Goal: Complete application form

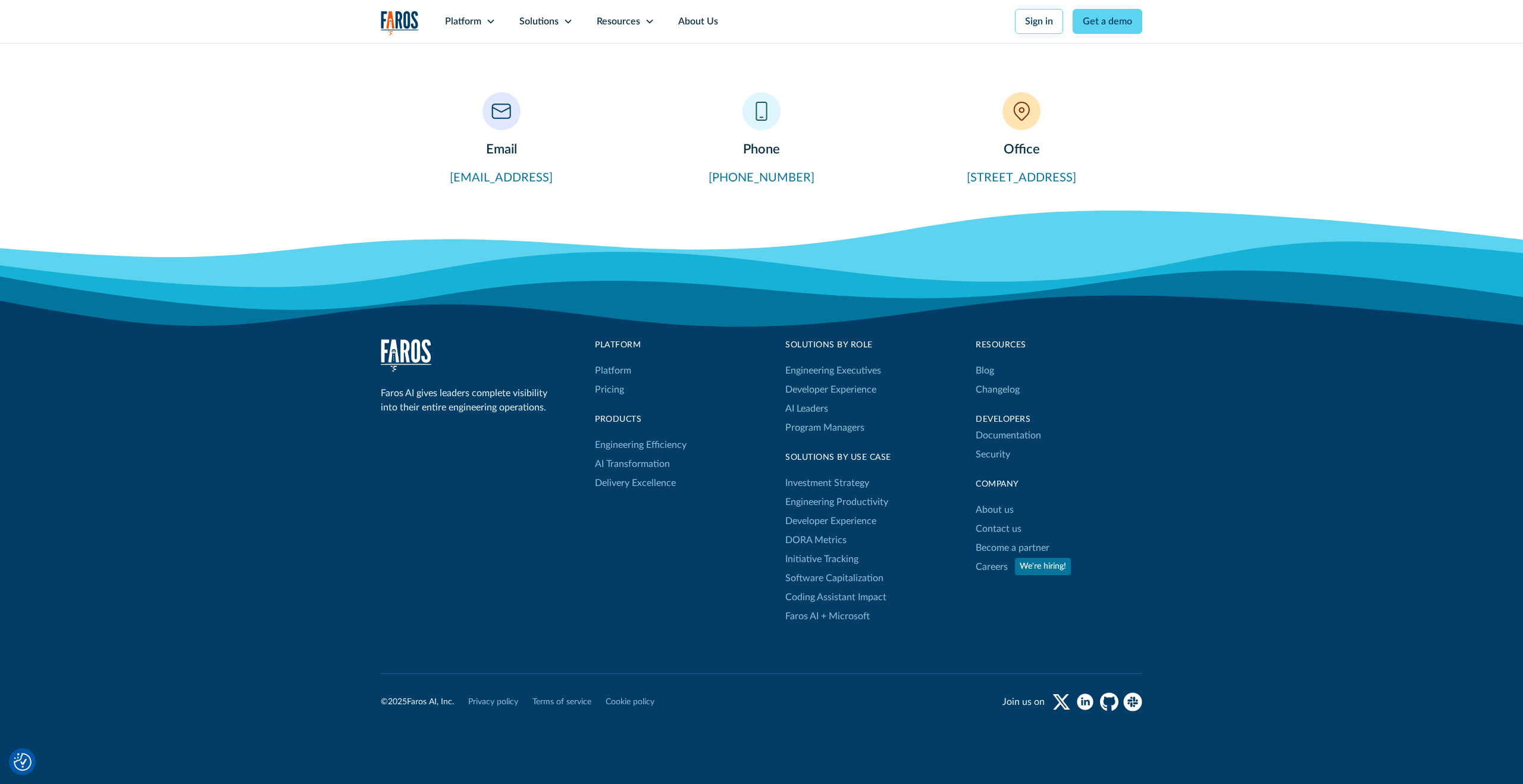
scroll to position [368, 0]
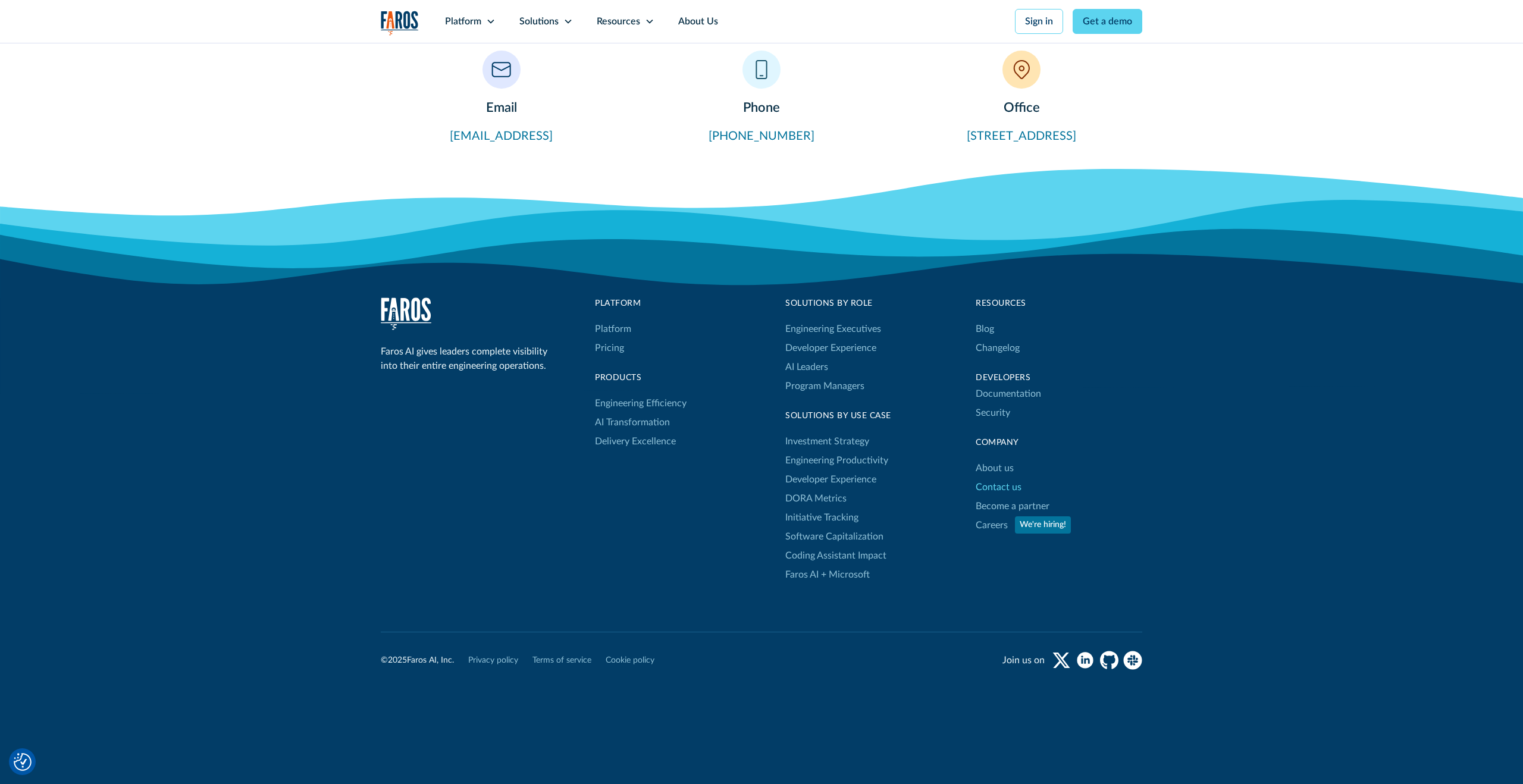
click at [1001, 489] on link "Contact us" at bounding box center [999, 487] width 46 height 19
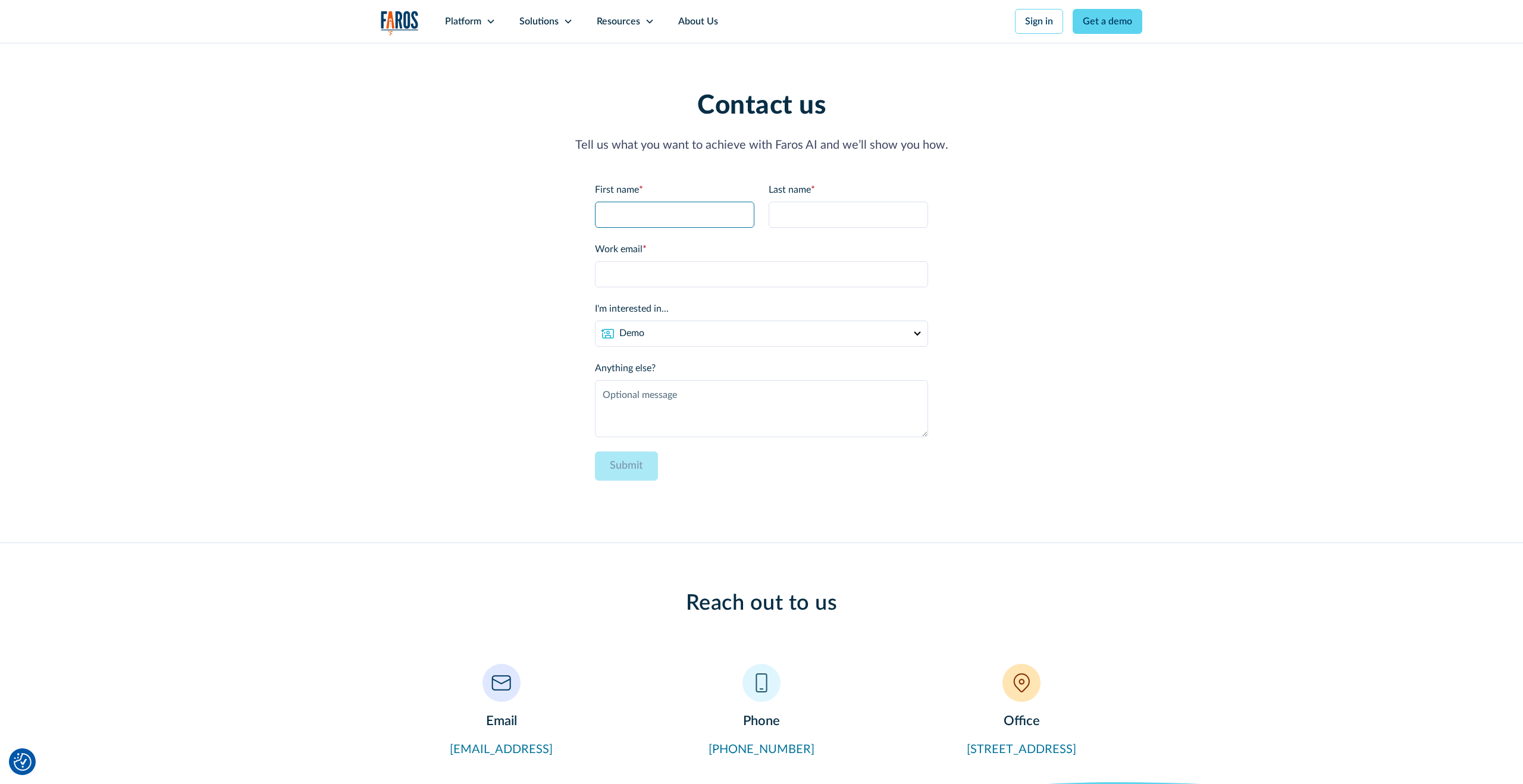
click at [702, 216] on input "First name *" at bounding box center [675, 214] width 160 height 26
type input "ccc"
click at [469, 21] on div "Platform" at bounding box center [464, 22] width 37 height 14
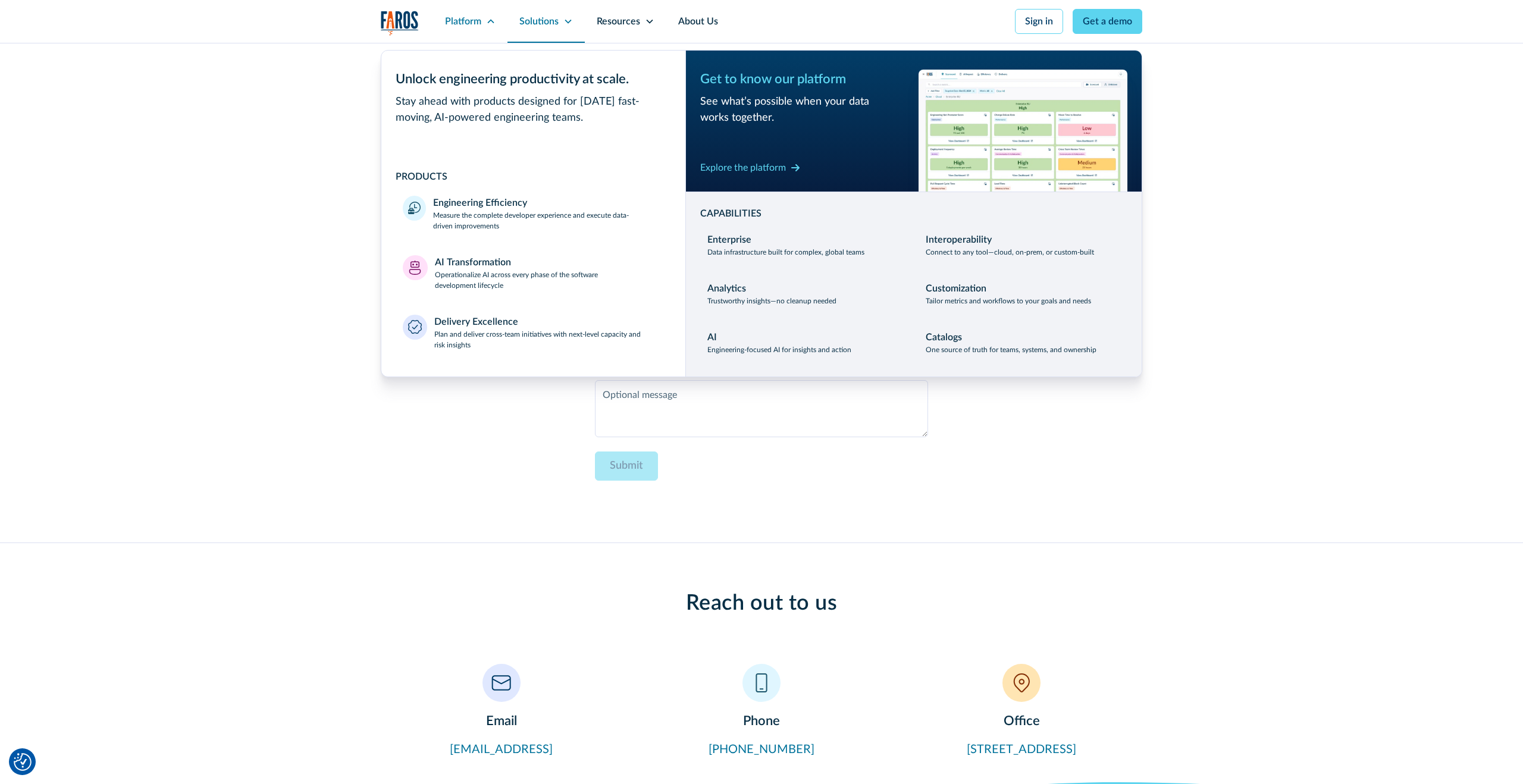
click at [540, 23] on div "Solutions" at bounding box center [539, 22] width 39 height 14
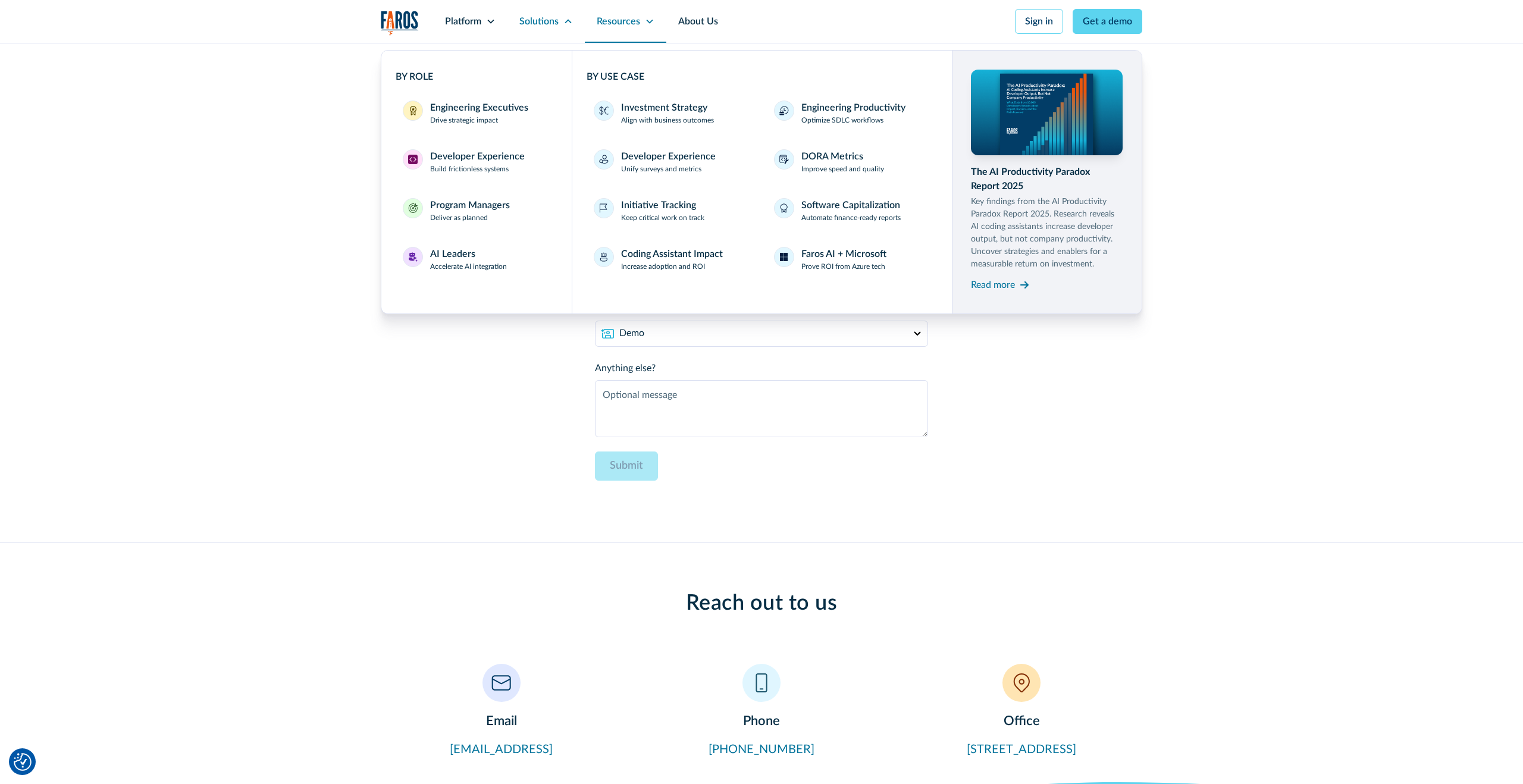
click at [620, 23] on div "Resources" at bounding box center [618, 22] width 44 height 14
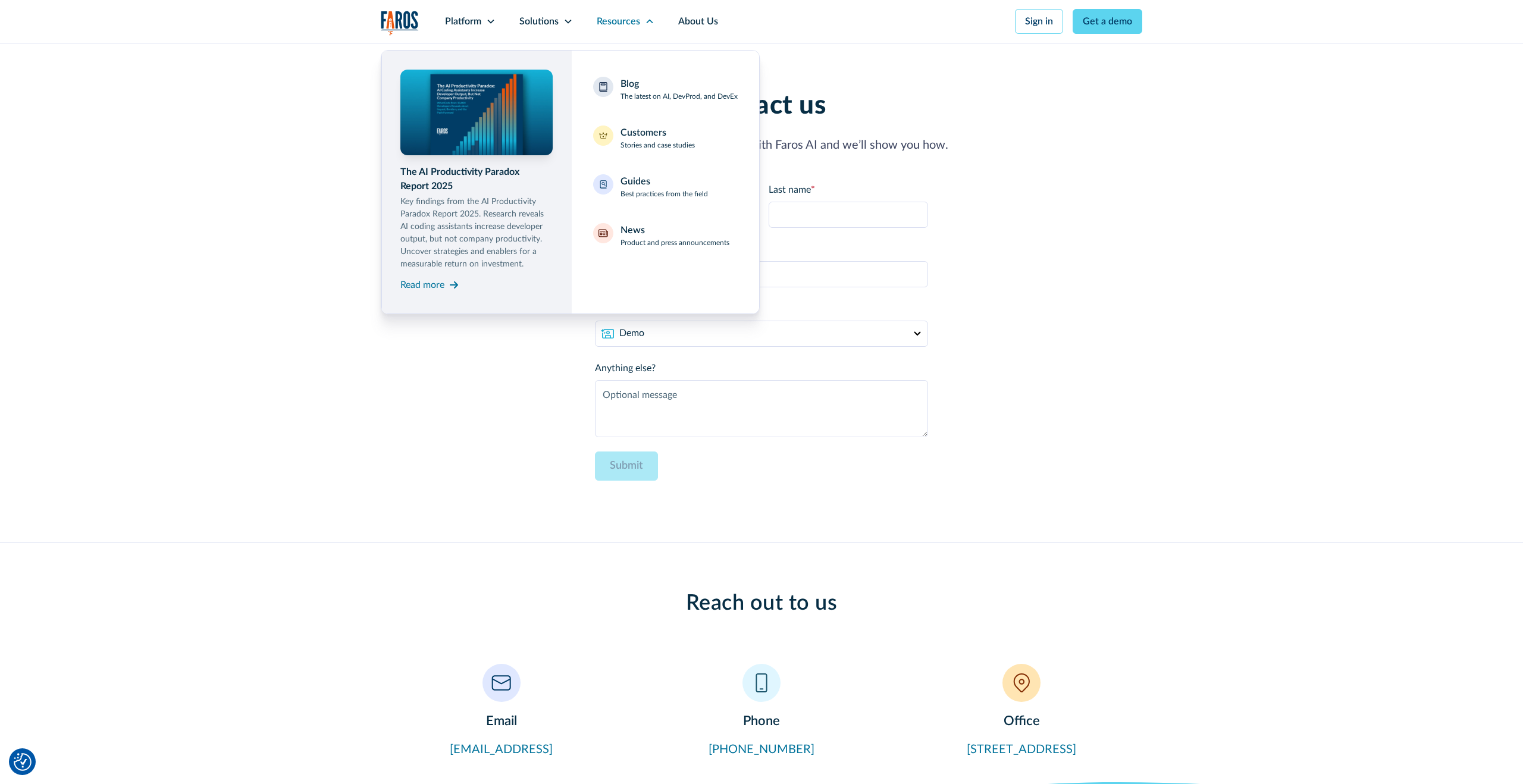
click at [387, 475] on div "Contact us Tell us what you want to achieve with Faros AI and we’ll show you ho…" at bounding box center [762, 293] width 762 height 405
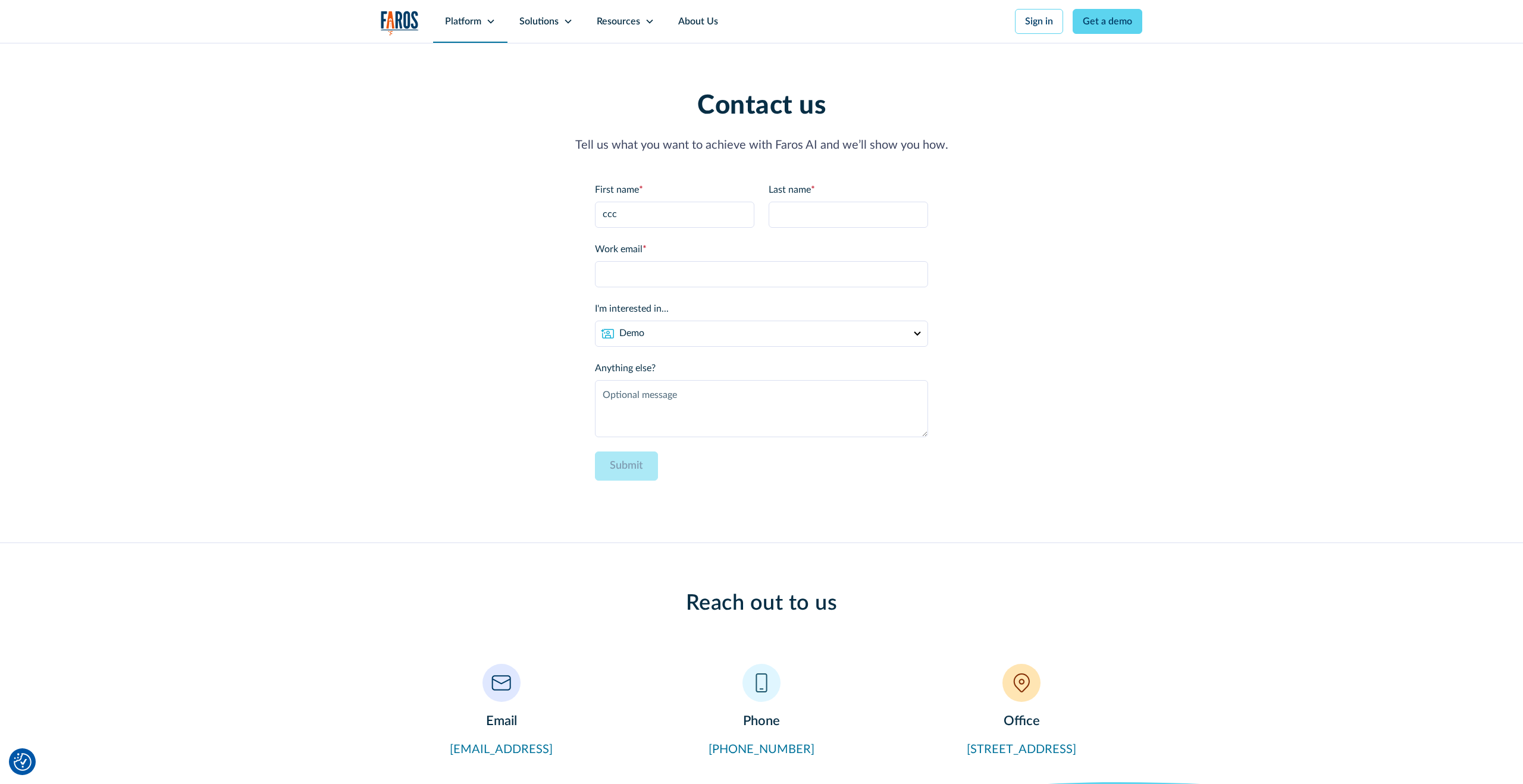
click at [462, 24] on div "Platform" at bounding box center [464, 22] width 37 height 14
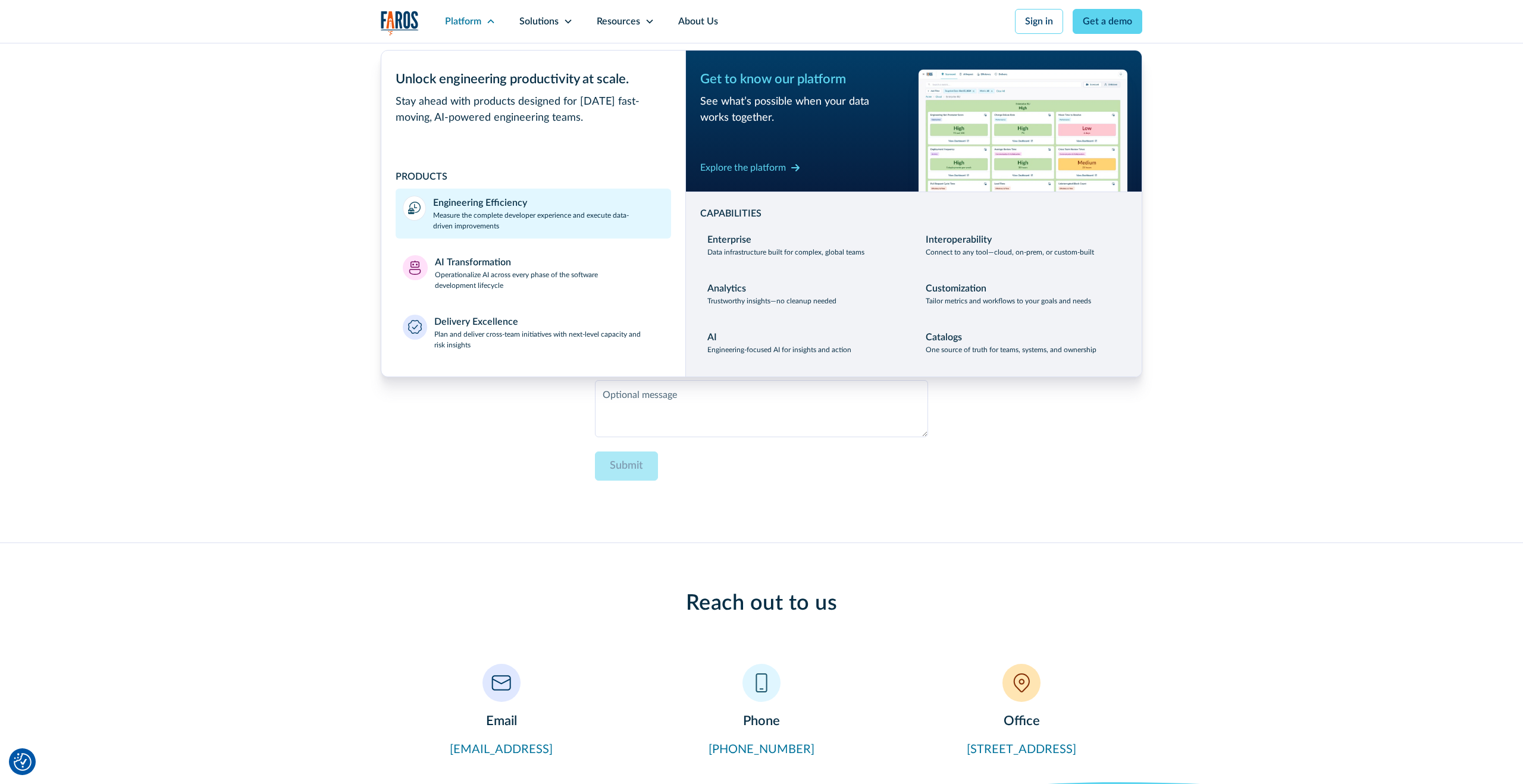
click at [495, 219] on p "Measure the complete developer experience and execute data-driven improvements" at bounding box center [548, 220] width 231 height 22
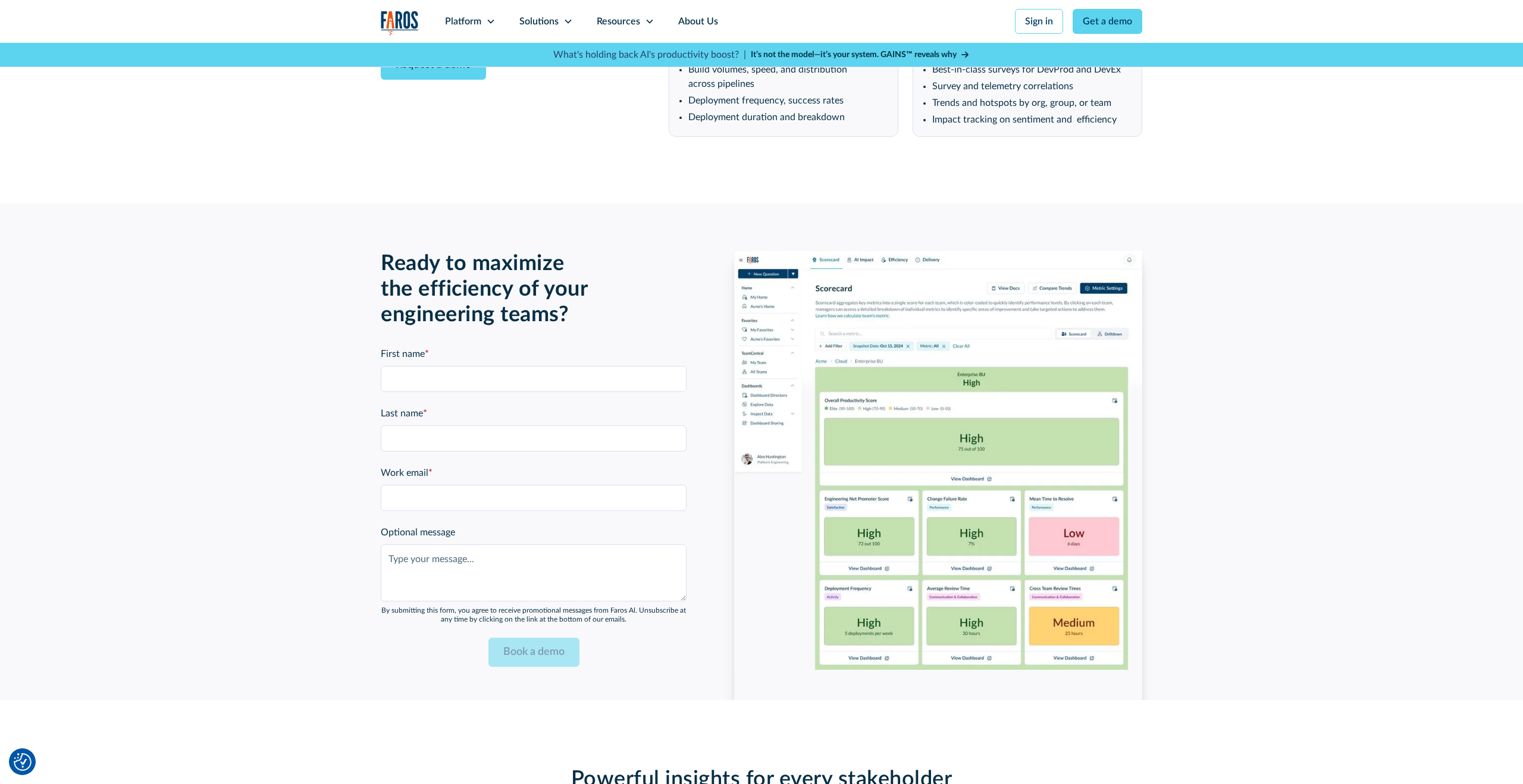
scroll to position [2460, 0]
click at [512, 383] on input "First name *" at bounding box center [533, 378] width 306 height 26
click at [326, 459] on div "Ready to maximize the efficiency of your engineering teams? First name * Last n…" at bounding box center [762, 451] width 1523 height 497
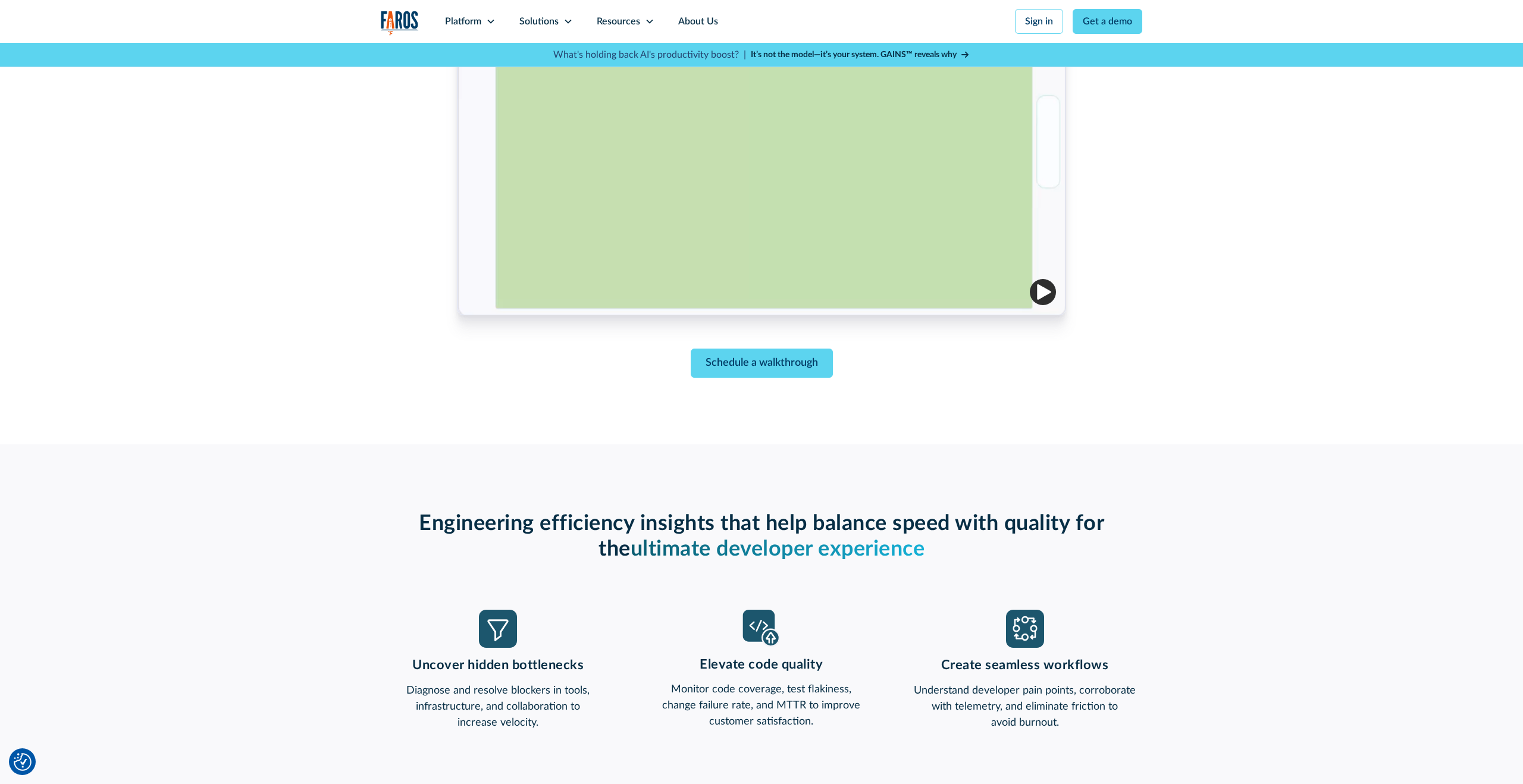
scroll to position [521, 0]
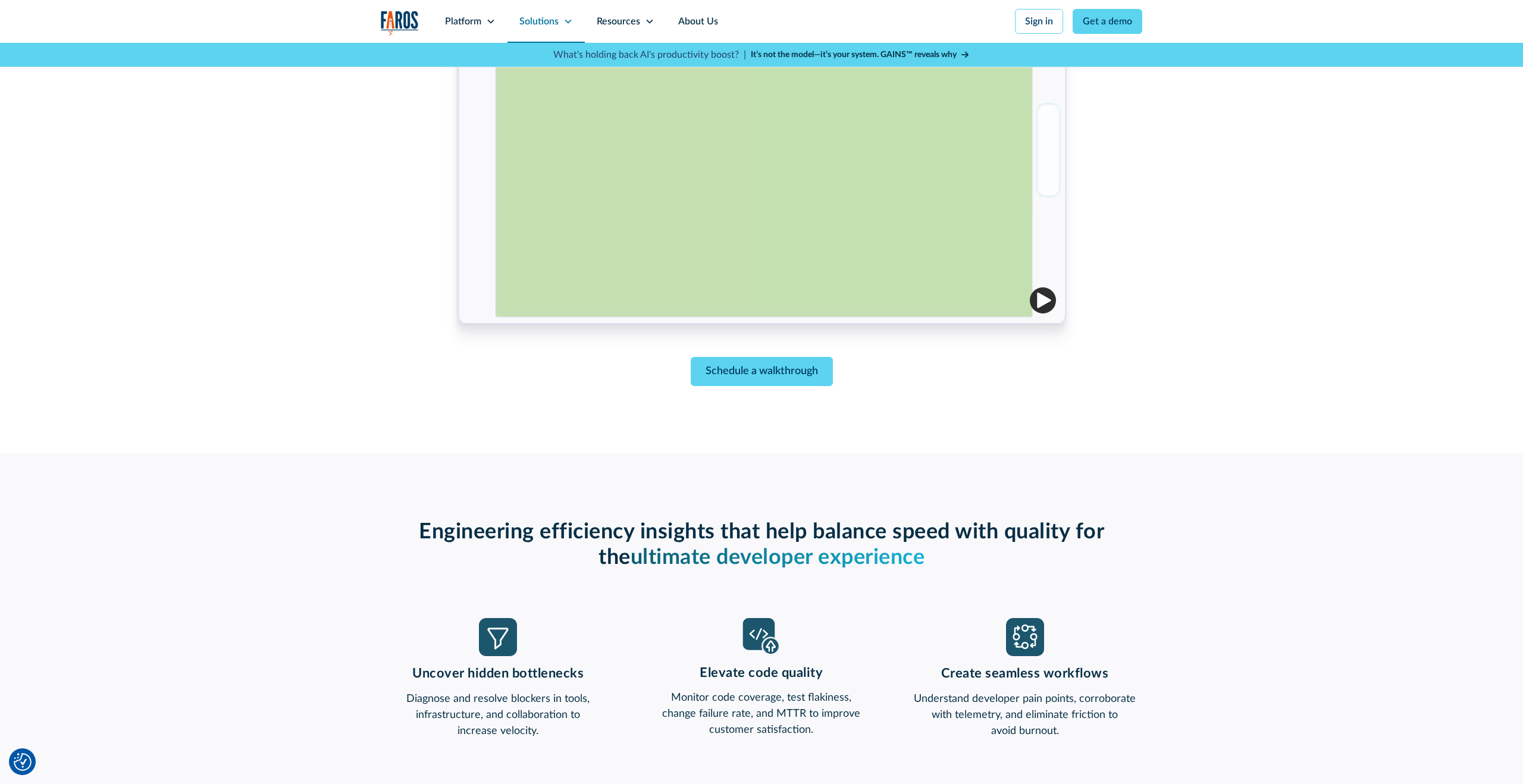
click at [544, 28] on div "Solutions" at bounding box center [539, 22] width 39 height 14
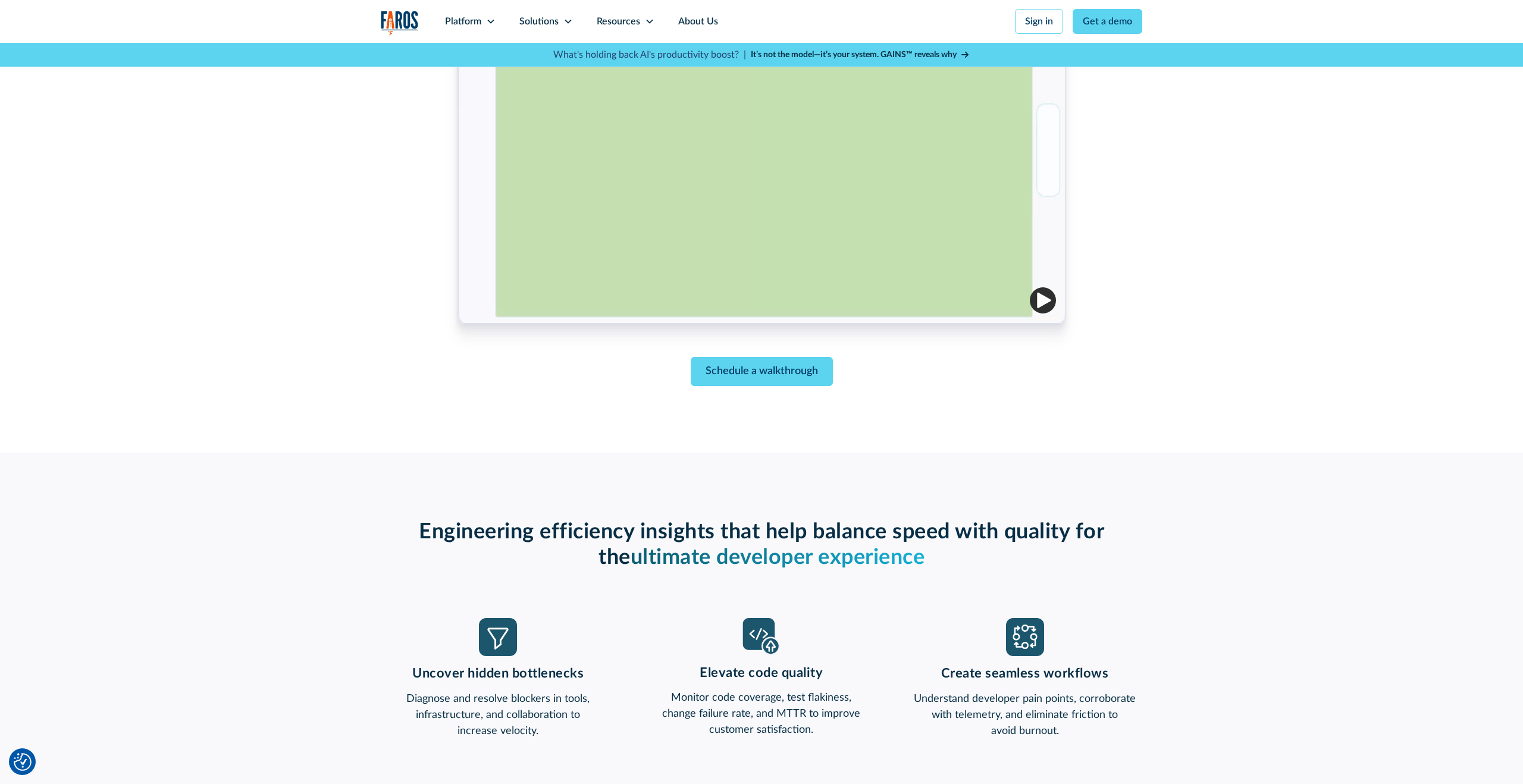
scroll to position [0, 0]
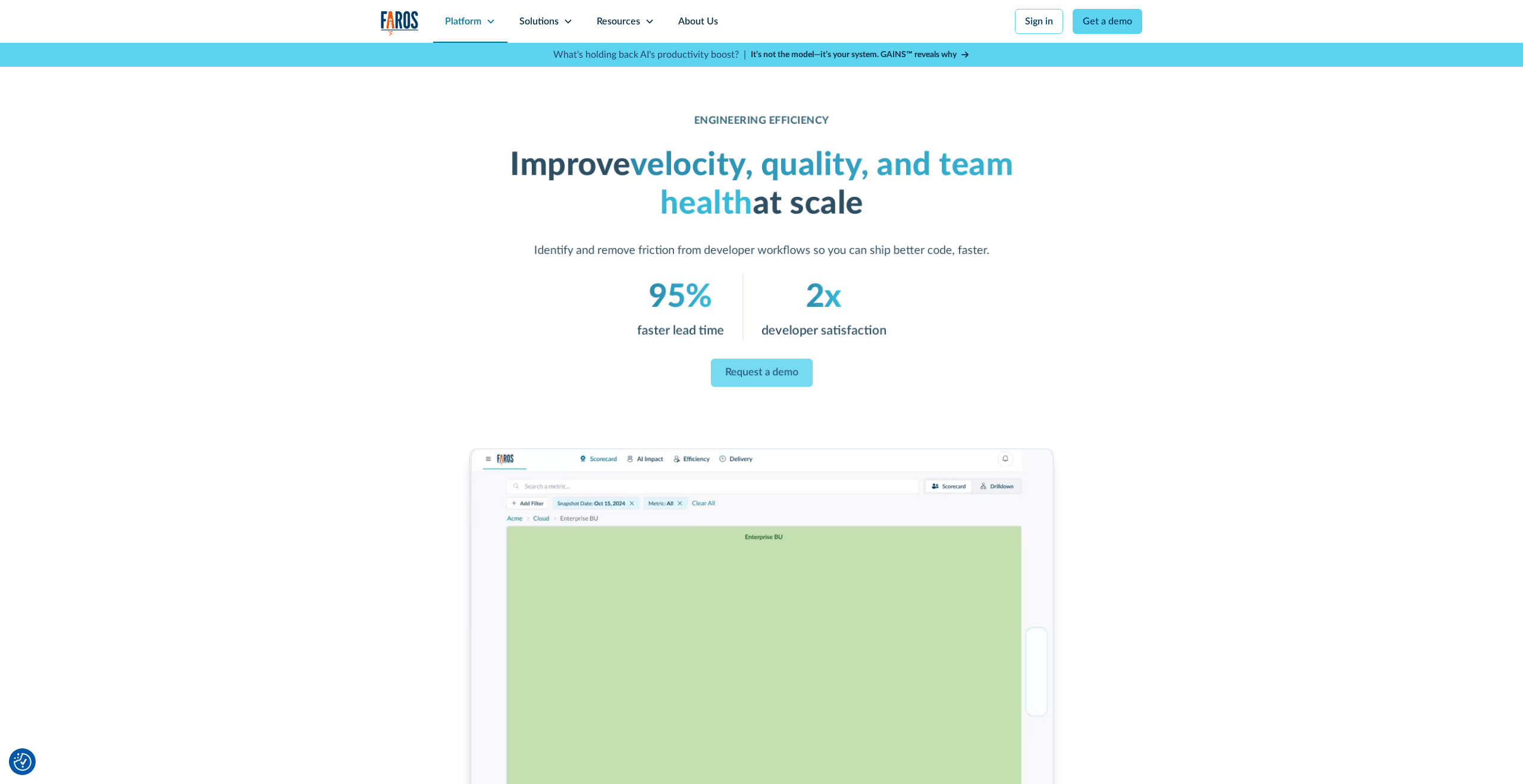
click at [467, 23] on div "Platform" at bounding box center [464, 22] width 37 height 14
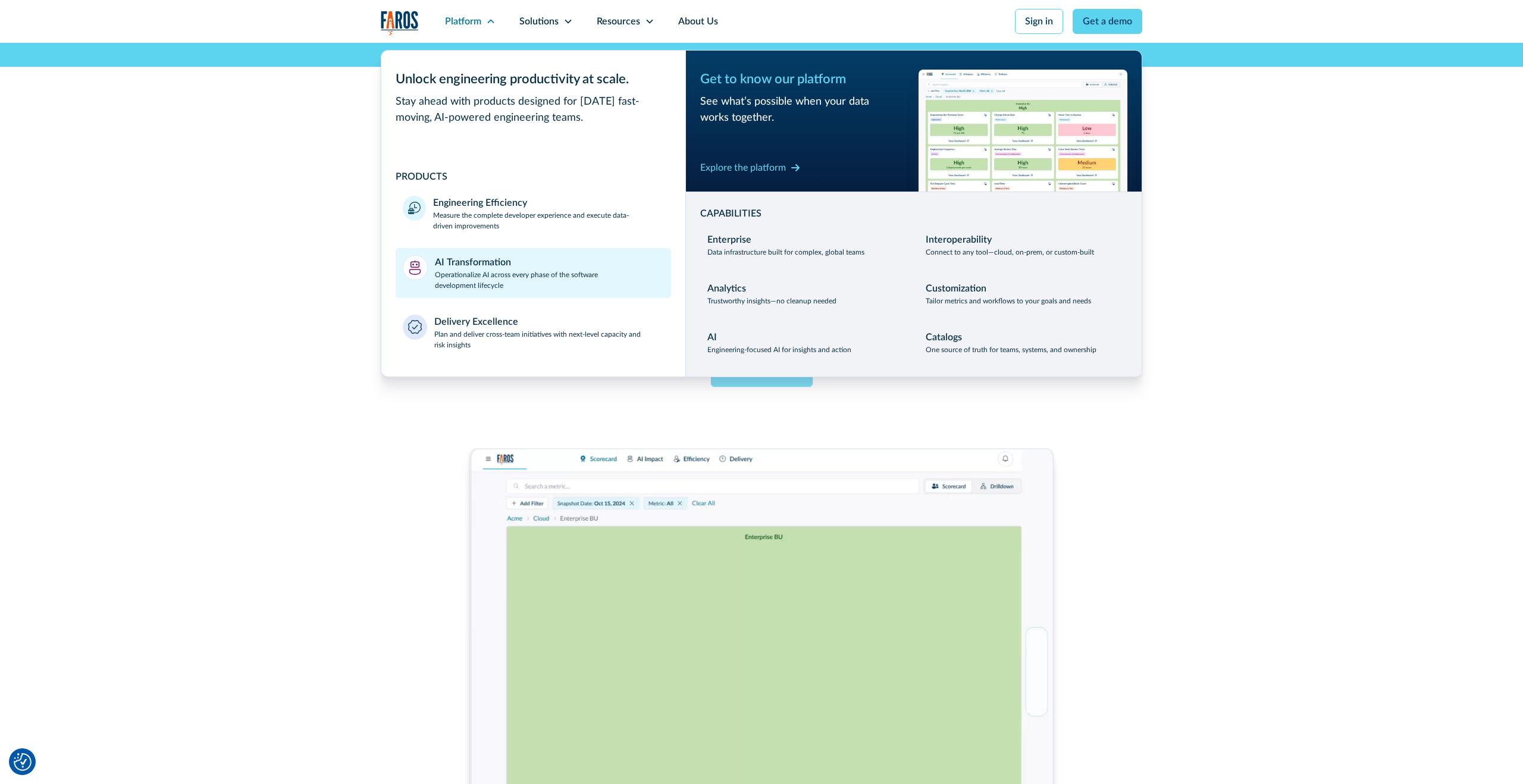
click at [482, 280] on p "Operationalize AI across every phase of the software development lifecycle" at bounding box center [550, 280] width 229 height 22
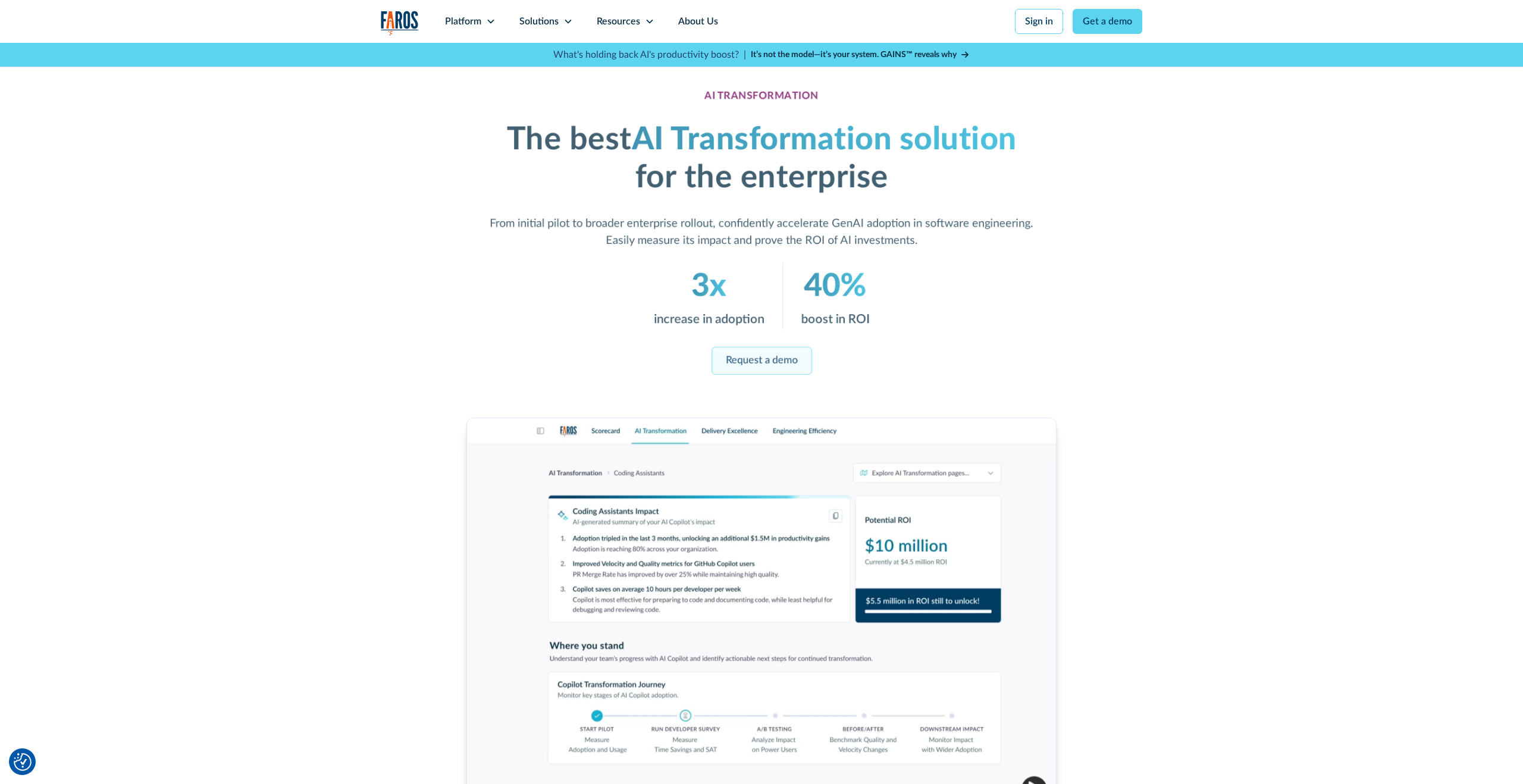
click at [756, 361] on link "Request a demo" at bounding box center [762, 361] width 100 height 28
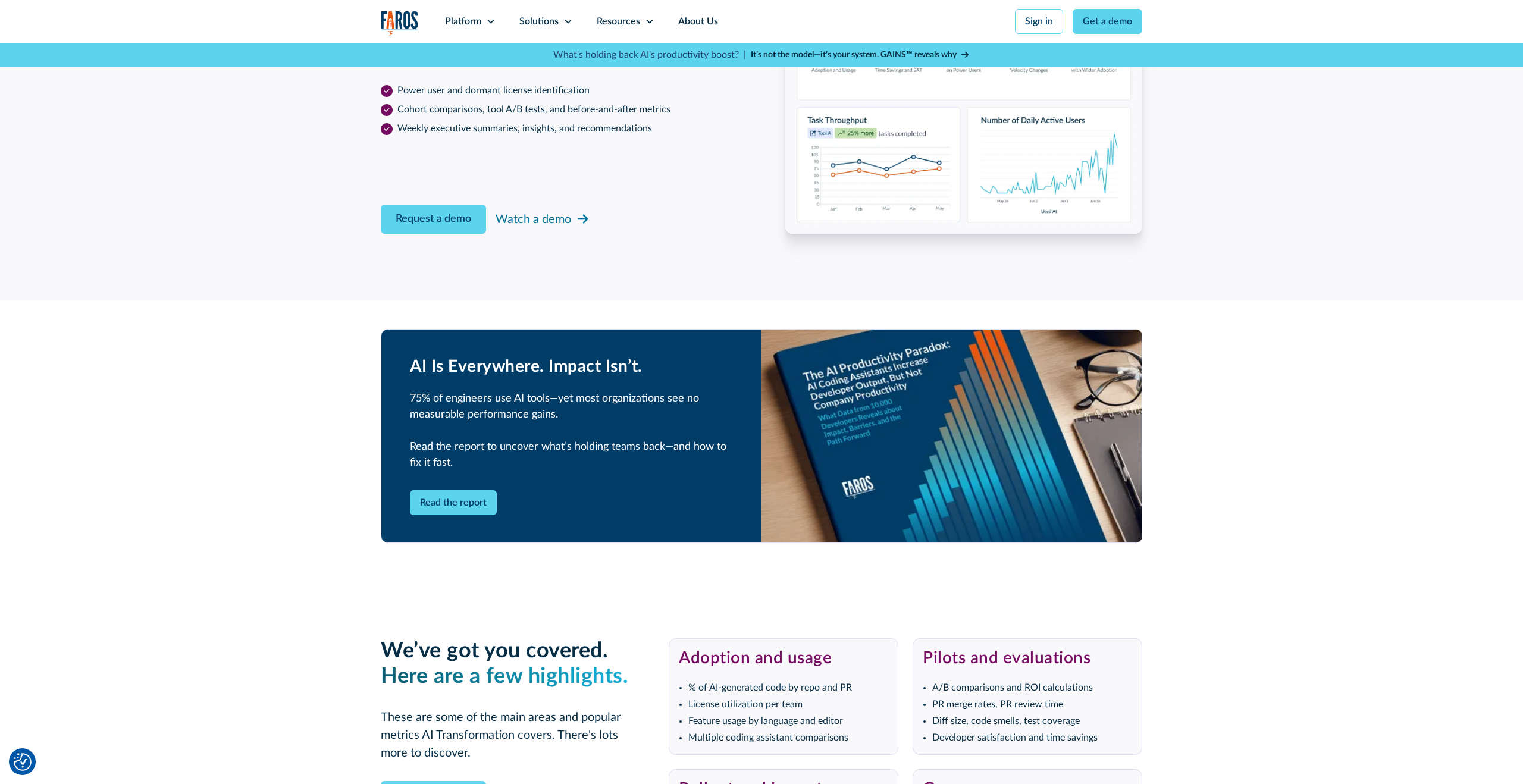
scroll to position [1902, 0]
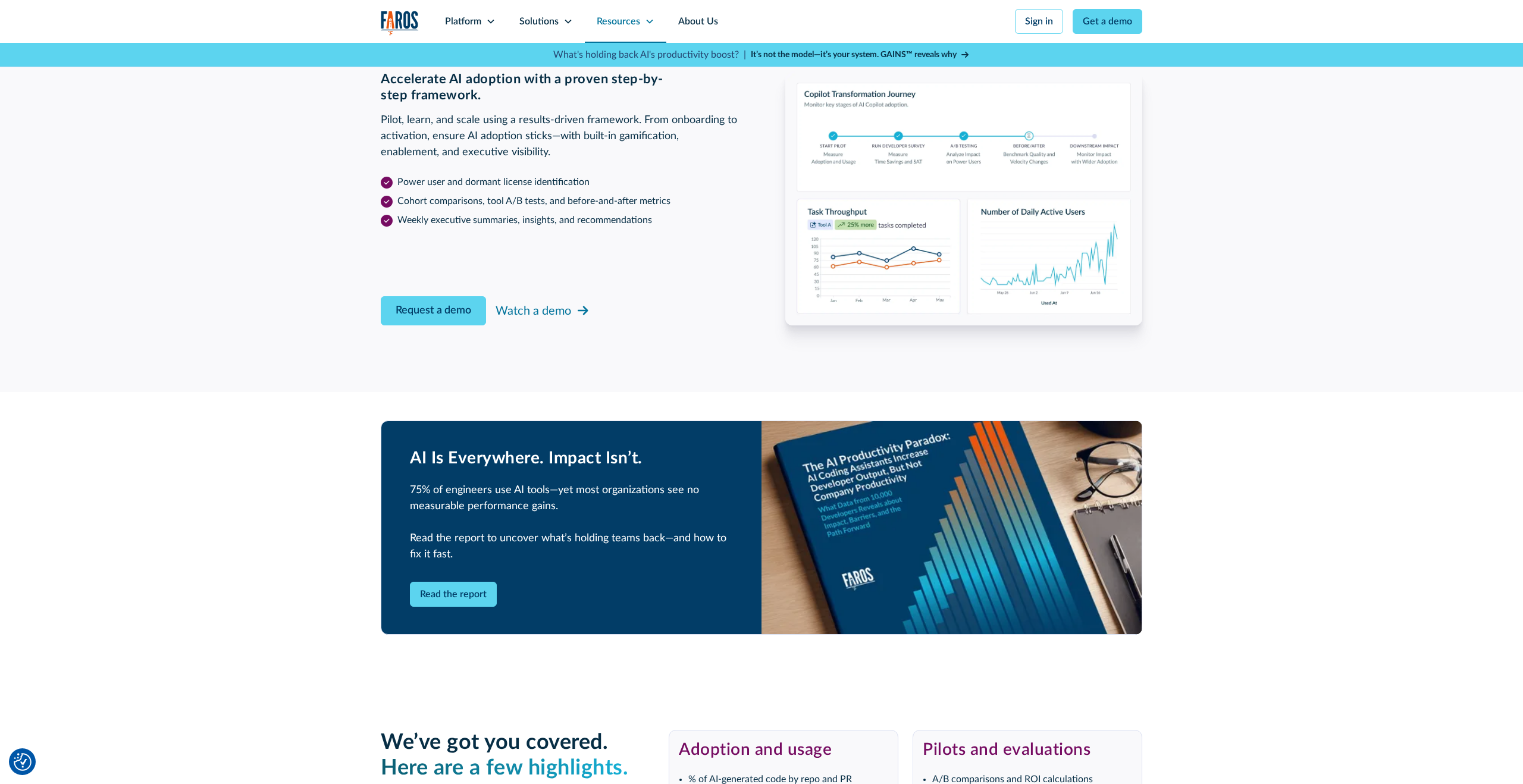
click at [614, 23] on div "Resources" at bounding box center [618, 22] width 44 height 14
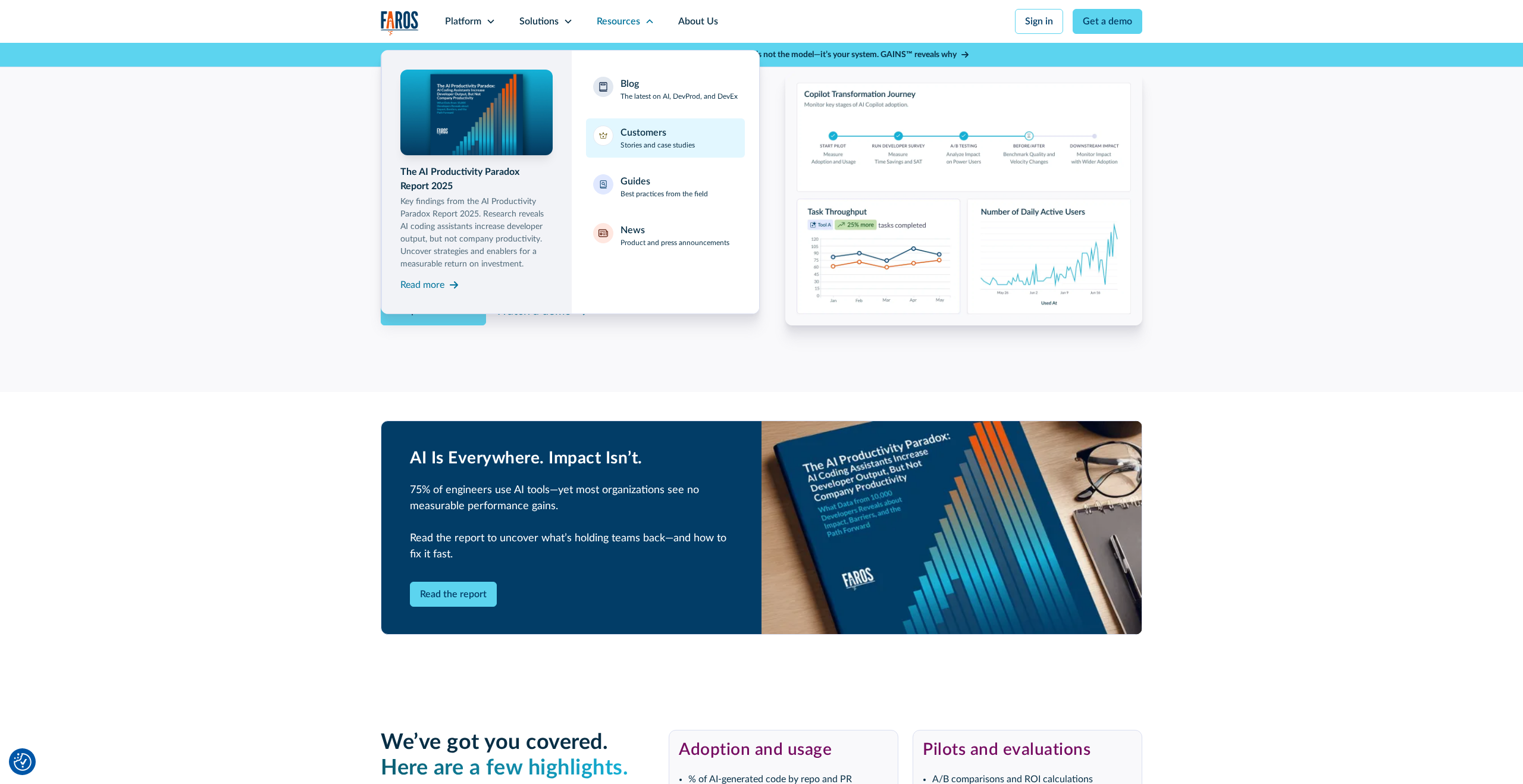
click at [642, 140] on p "Stories and case studies" at bounding box center [658, 145] width 74 height 10
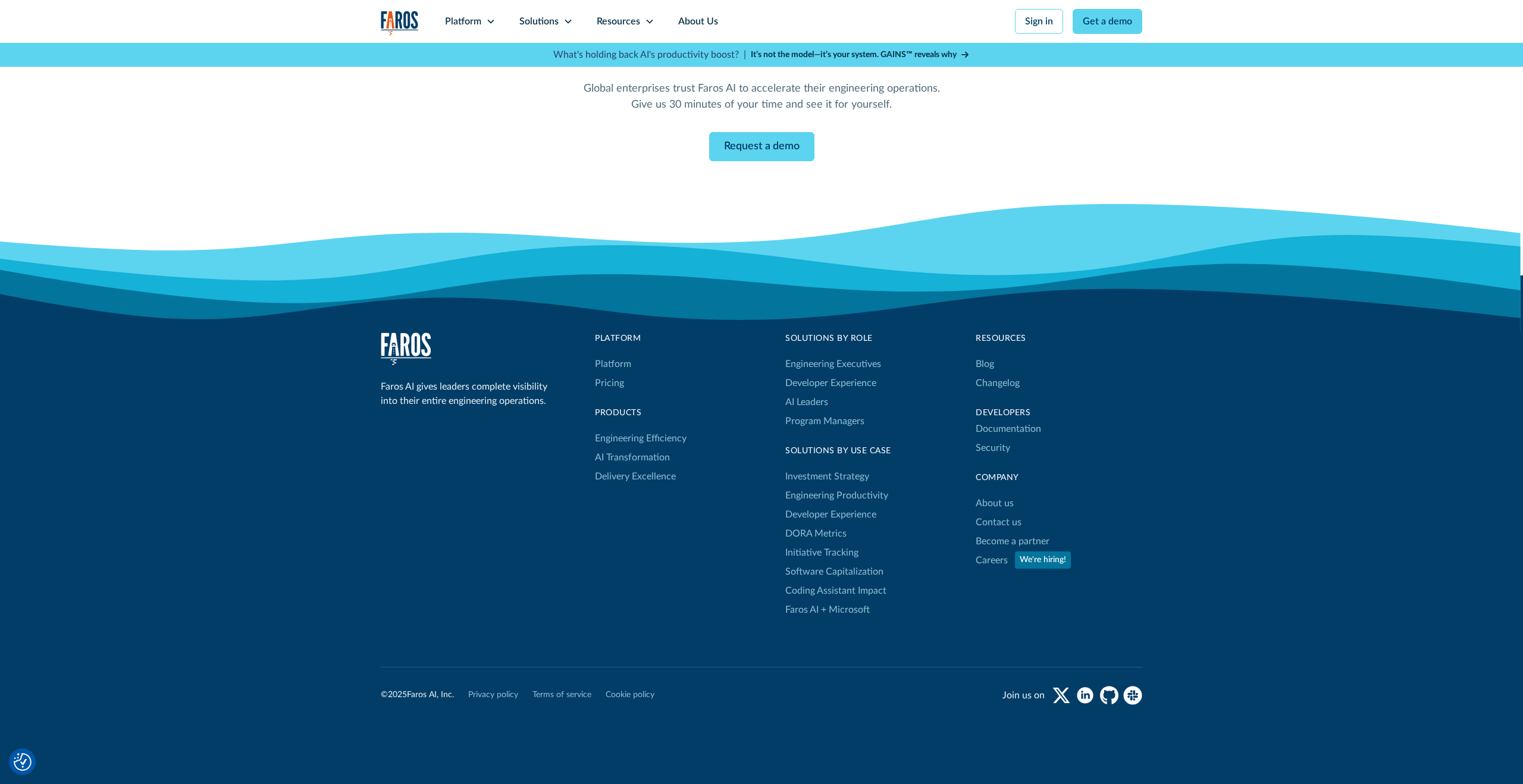
scroll to position [1244, 0]
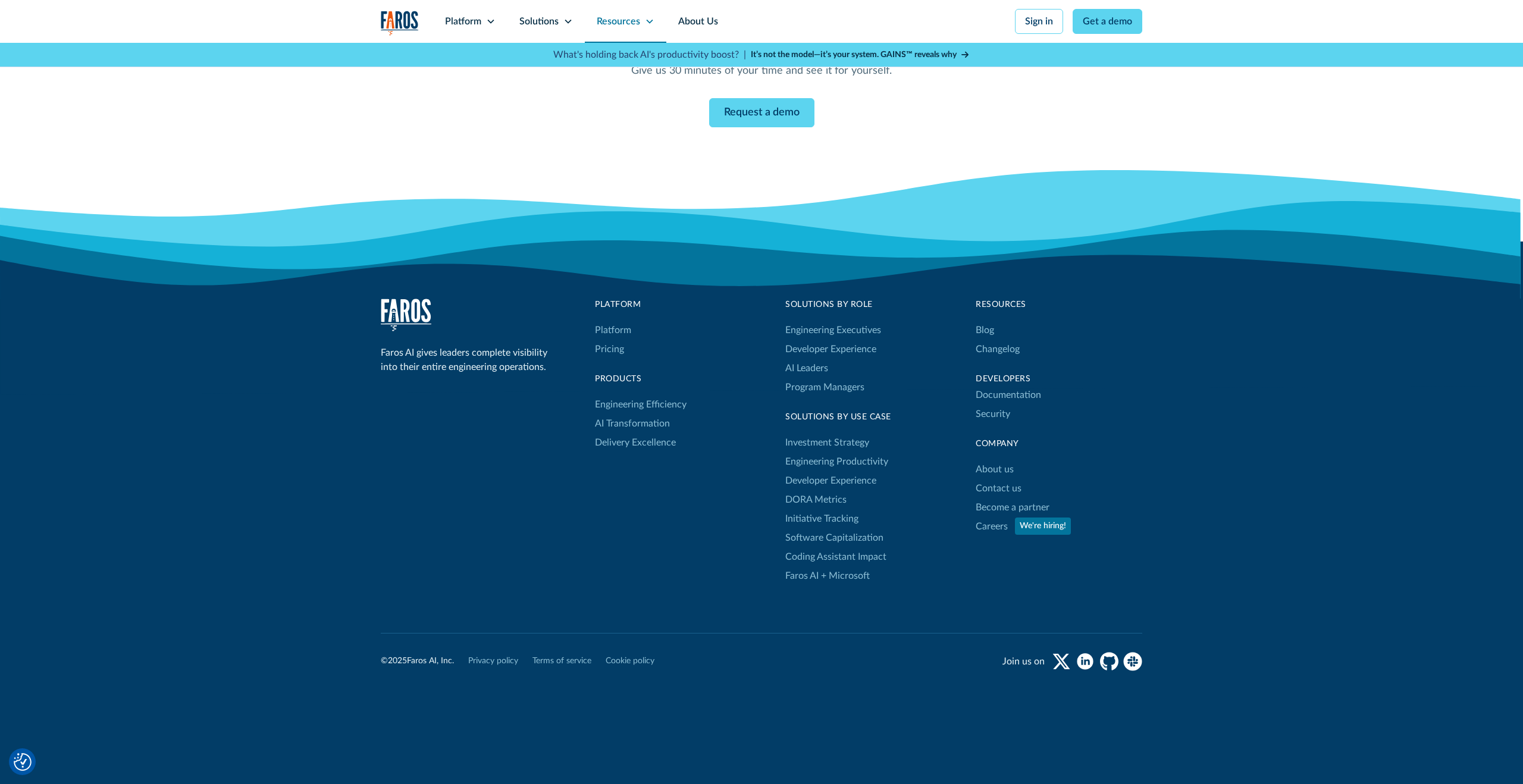
click at [625, 23] on div "Resources" at bounding box center [618, 22] width 44 height 14
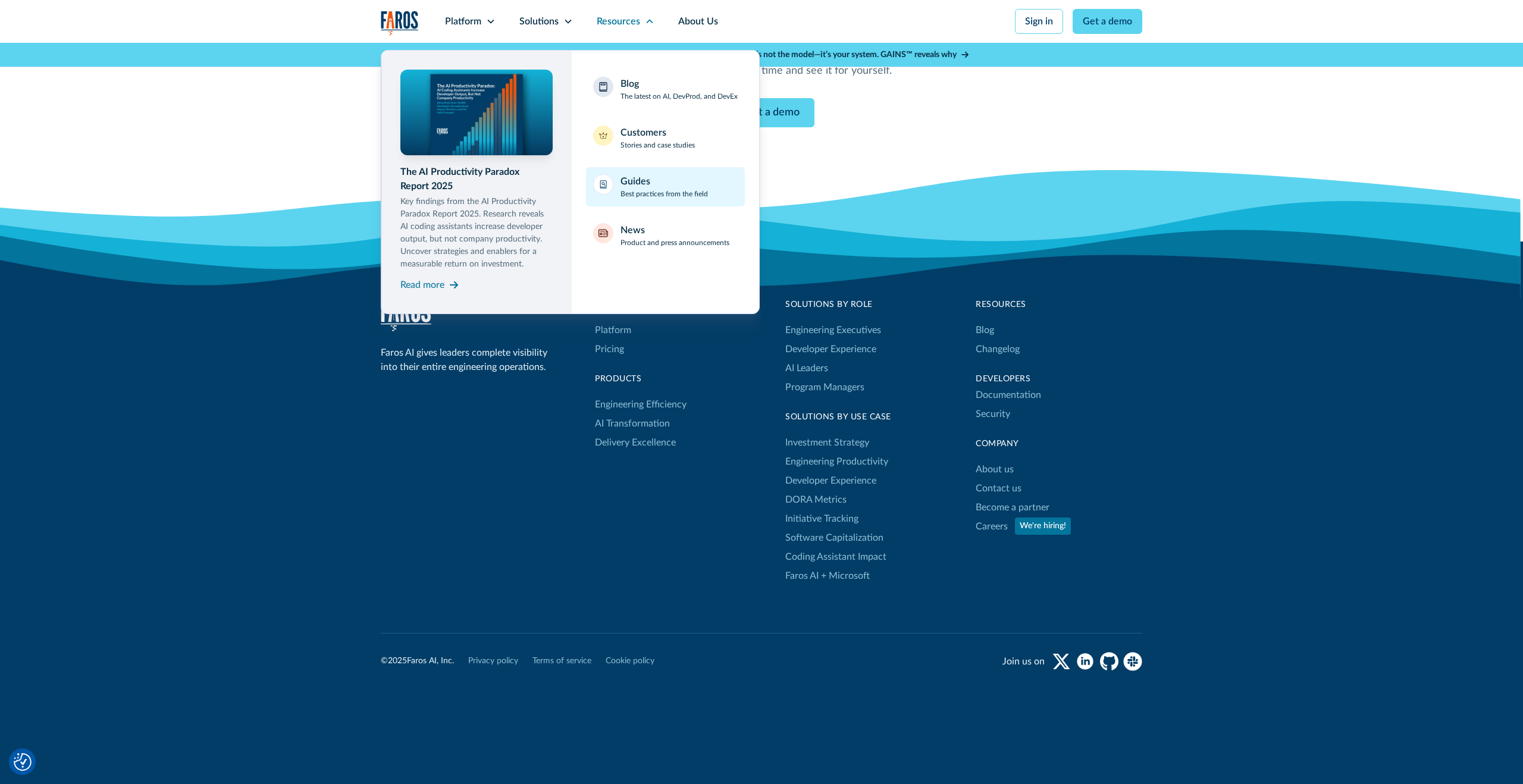
click at [647, 199] on p "Best practices from the field" at bounding box center [664, 194] width 87 height 10
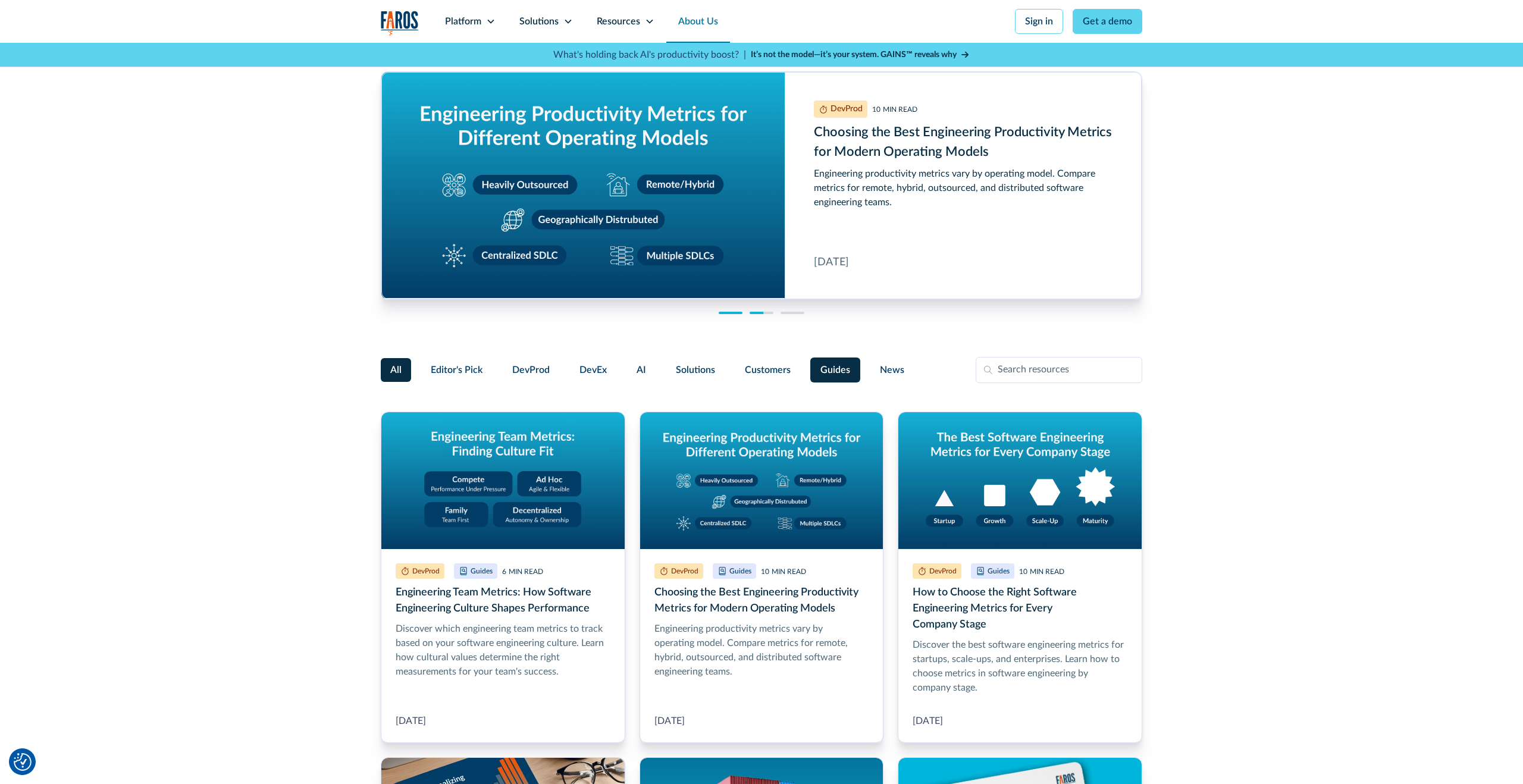
click at [690, 23] on link "About Us" at bounding box center [698, 22] width 64 height 43
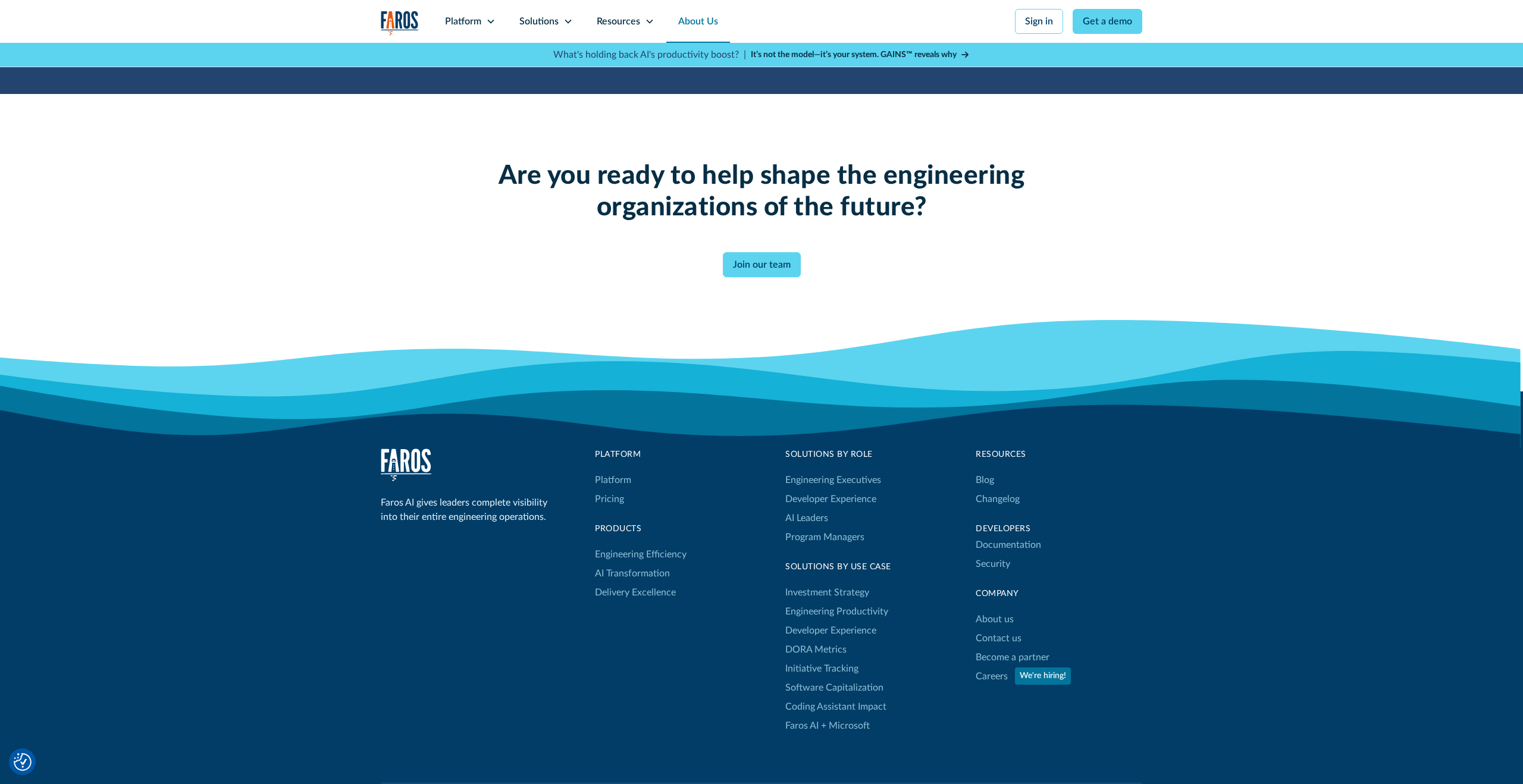
scroll to position [3136, 0]
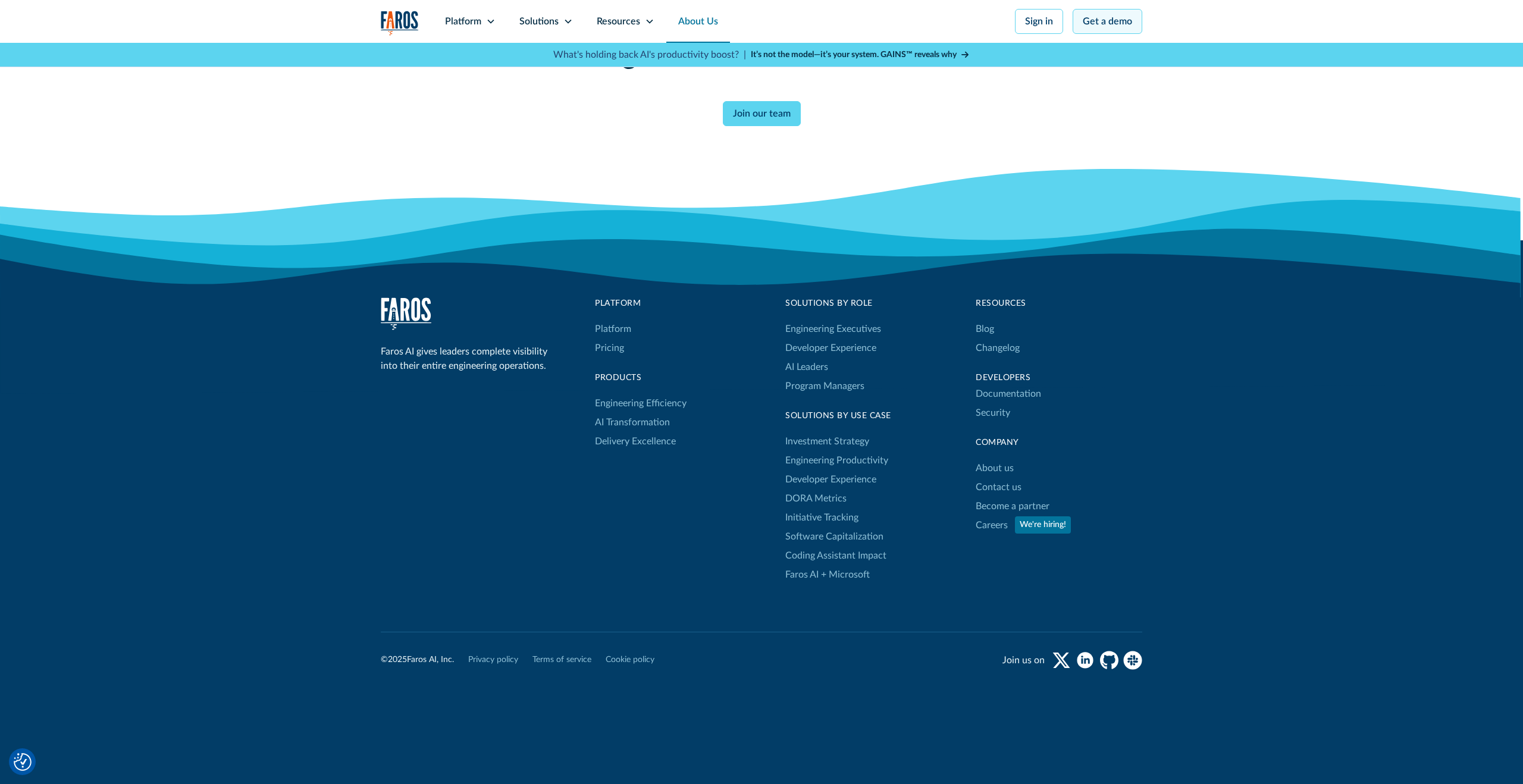
click at [1112, 17] on link "Get a demo" at bounding box center [1107, 22] width 70 height 25
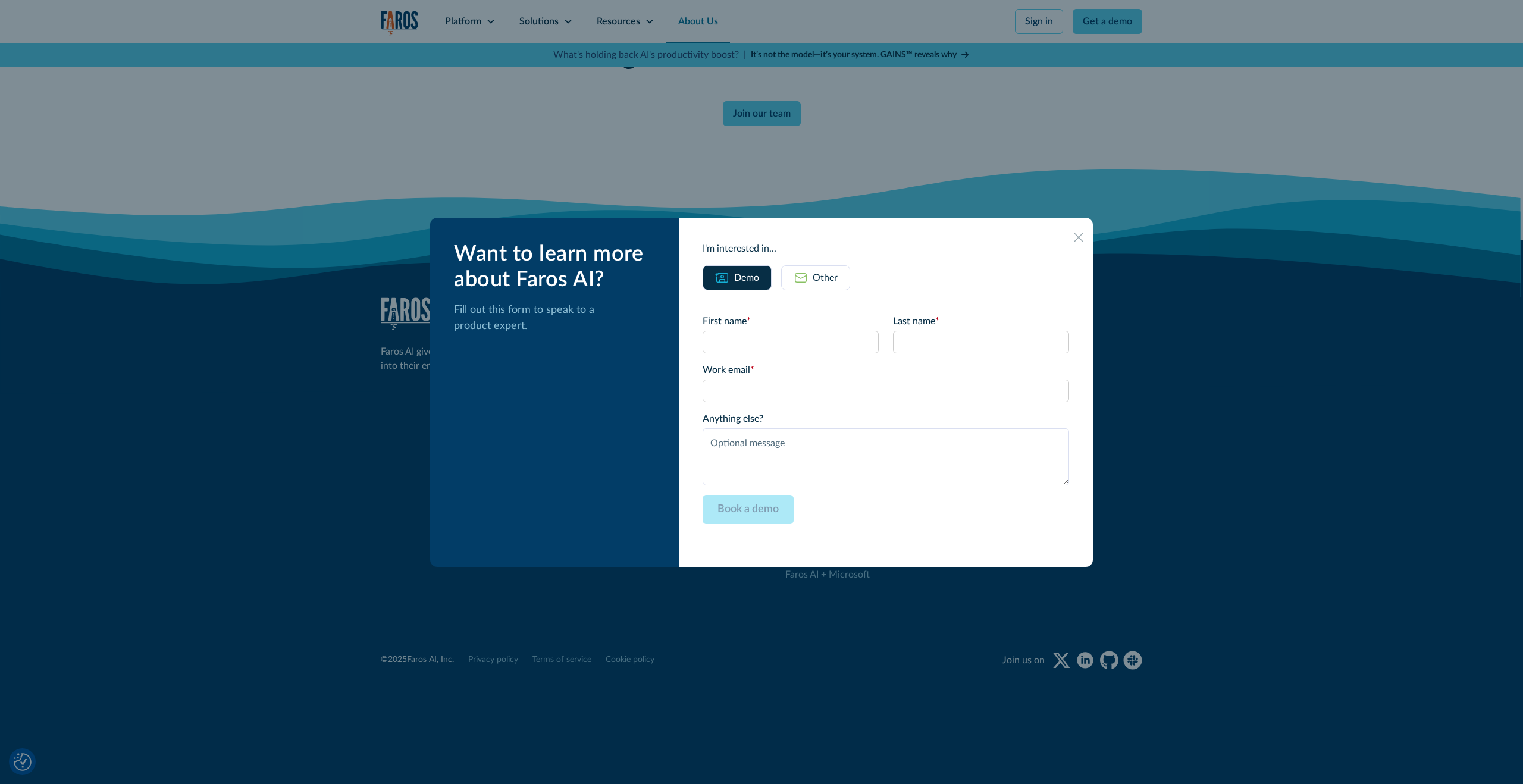
click at [945, 186] on div at bounding box center [762, 392] width 1523 height 784
click at [1074, 236] on icon at bounding box center [1078, 237] width 10 height 10
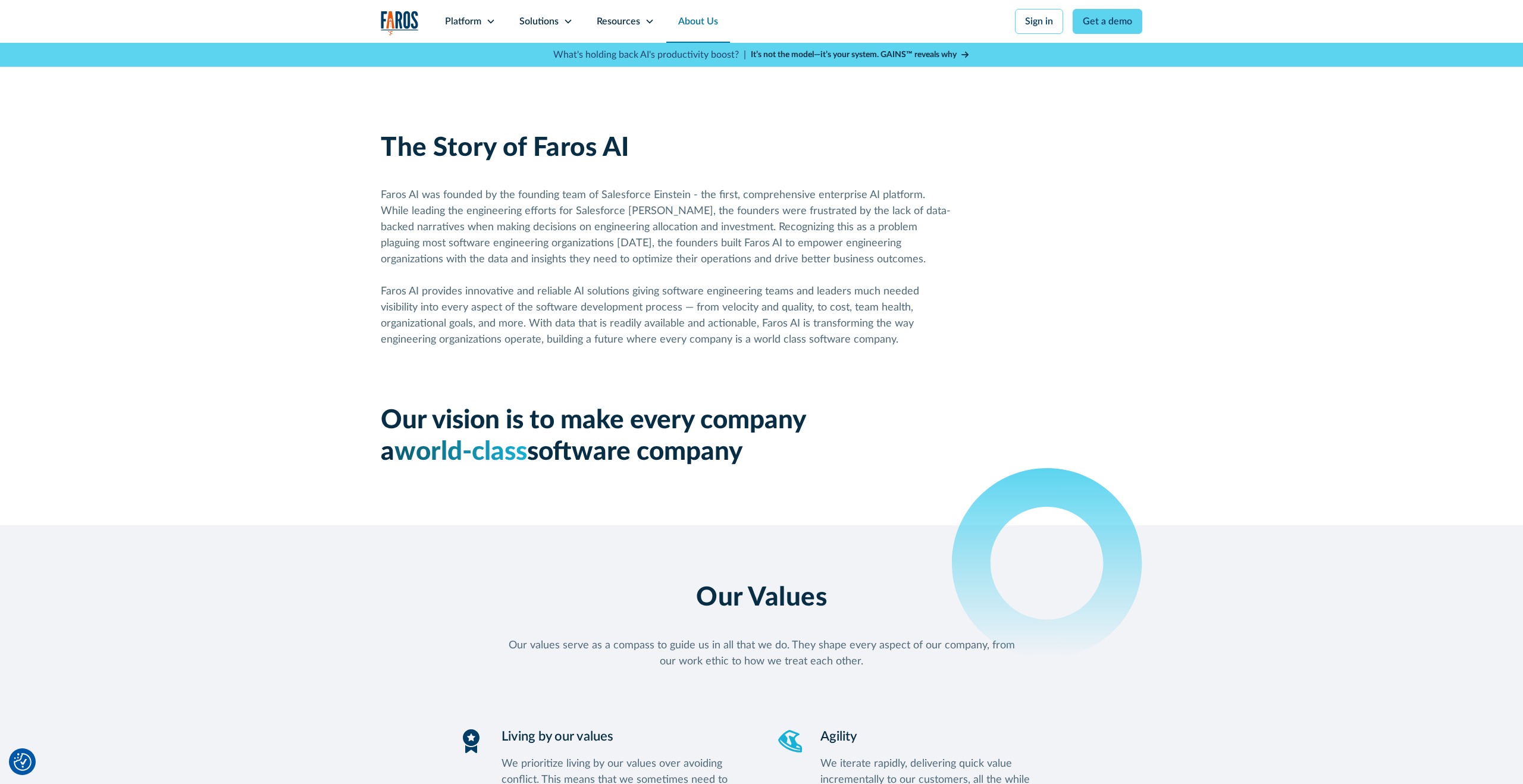
scroll to position [0, 0]
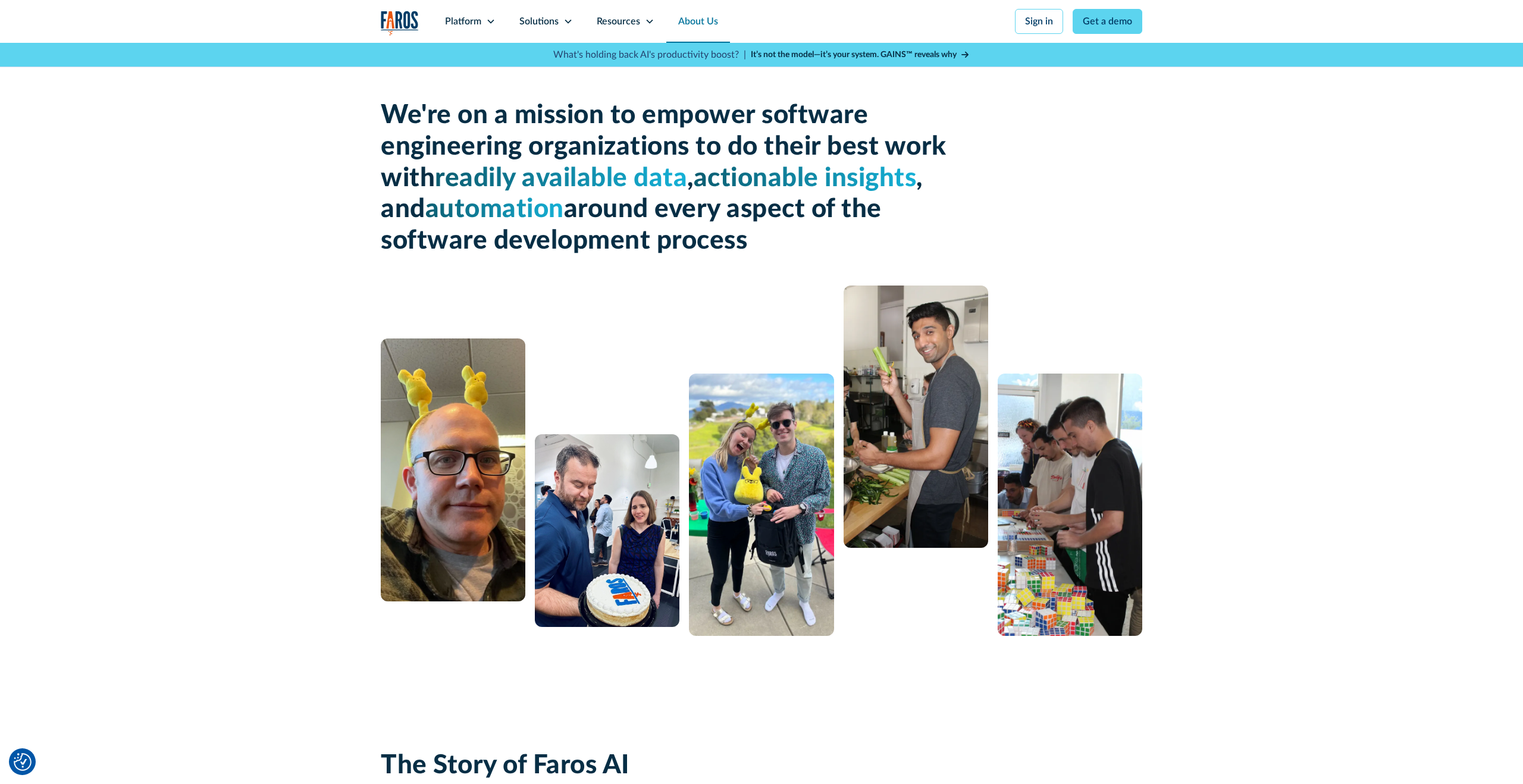
click at [406, 23] on img "home" at bounding box center [400, 22] width 38 height 24
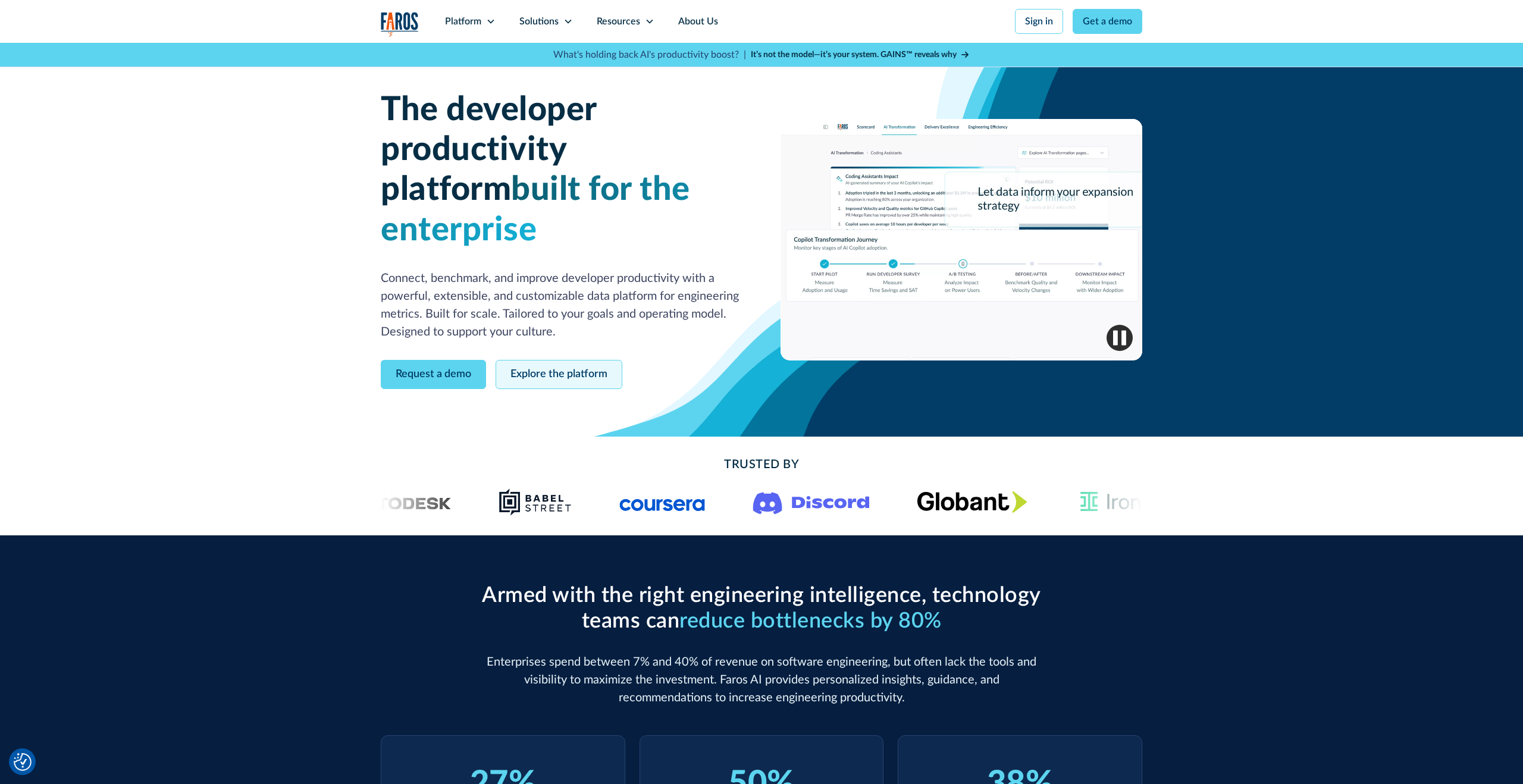
click at [566, 360] on link "Explore the platform" at bounding box center [559, 374] width 126 height 29
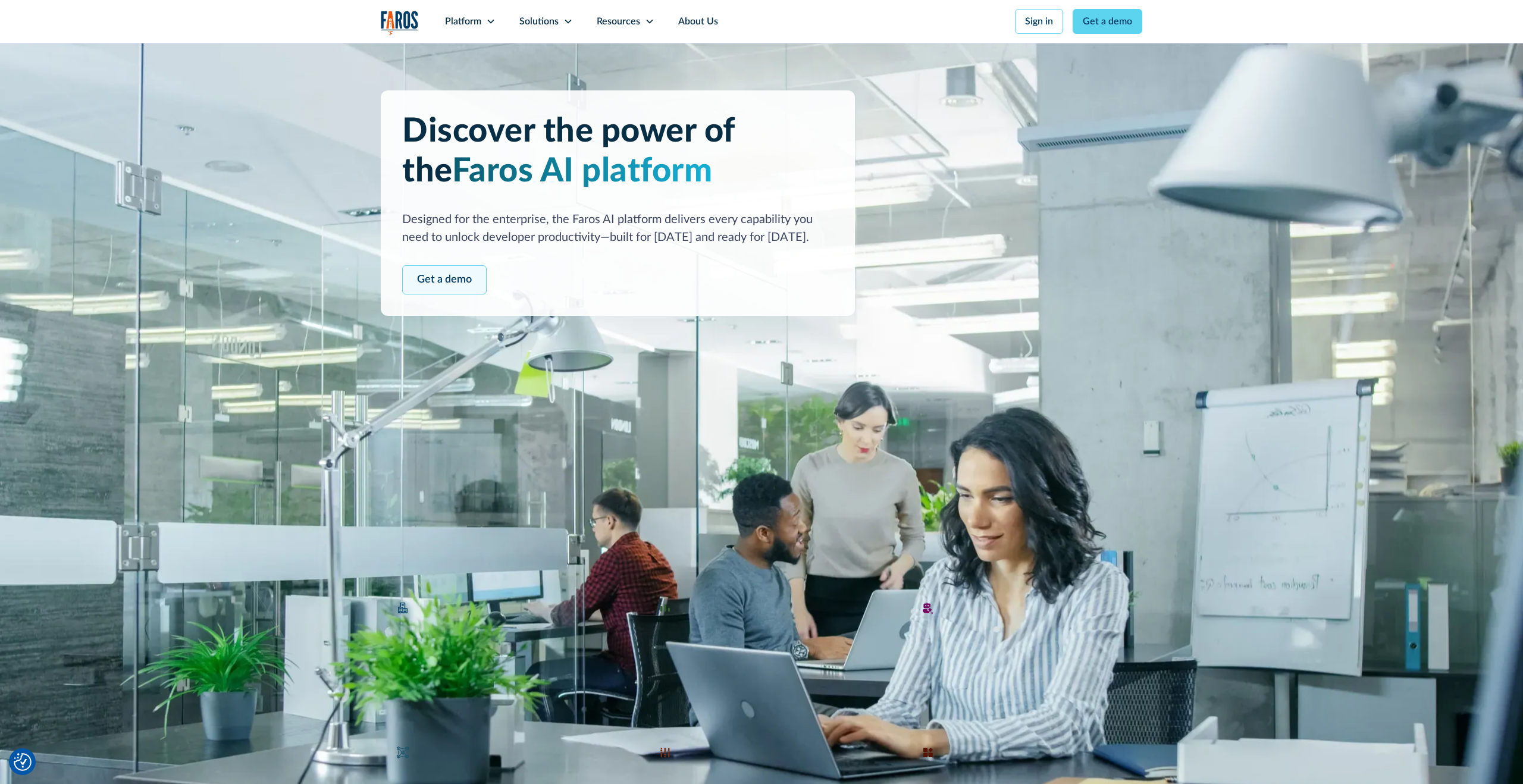
click at [443, 285] on link "Get a demo" at bounding box center [445, 280] width 85 height 29
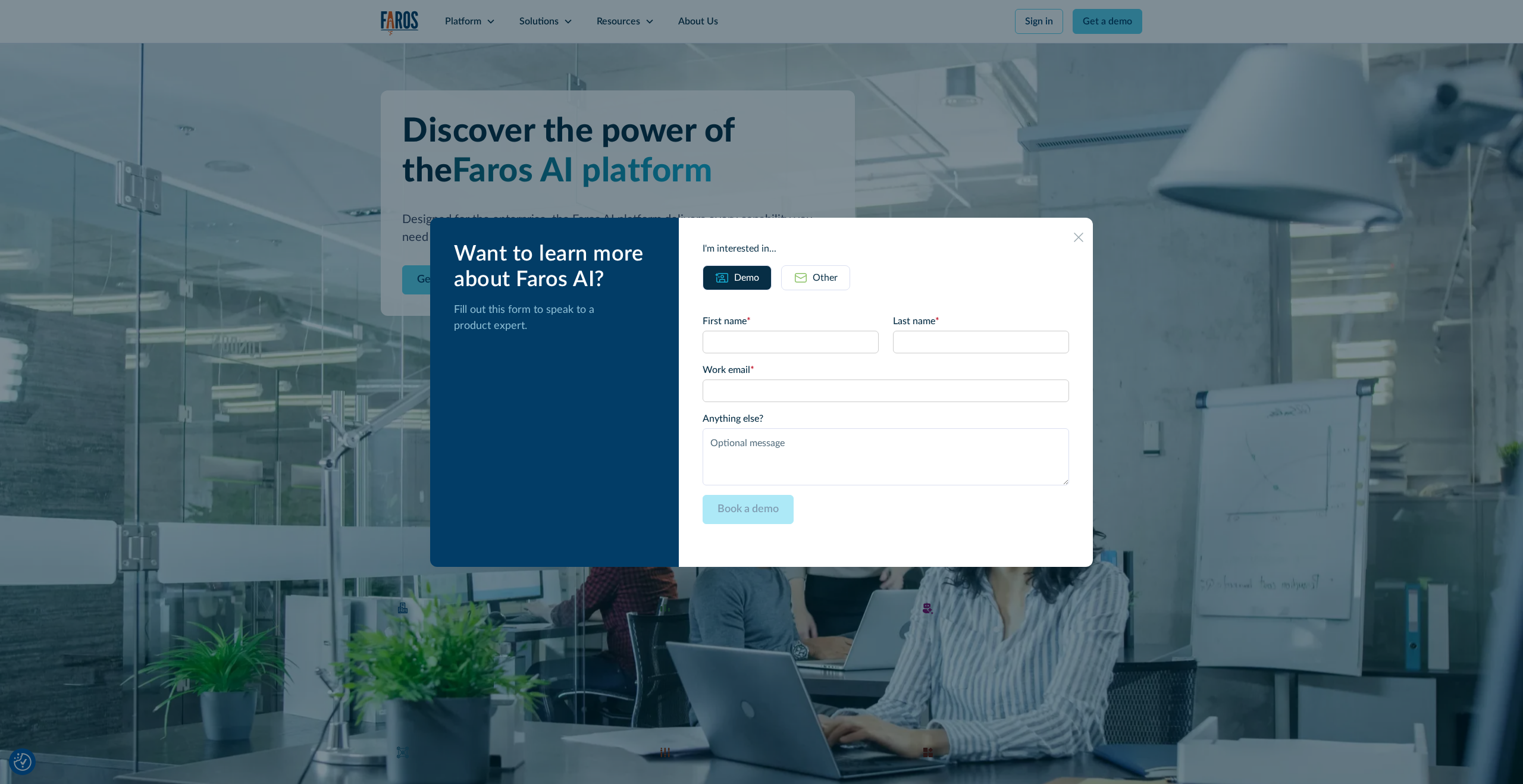
click at [825, 169] on div at bounding box center [762, 392] width 1523 height 784
click at [1074, 240] on icon at bounding box center [1078, 237] width 10 height 10
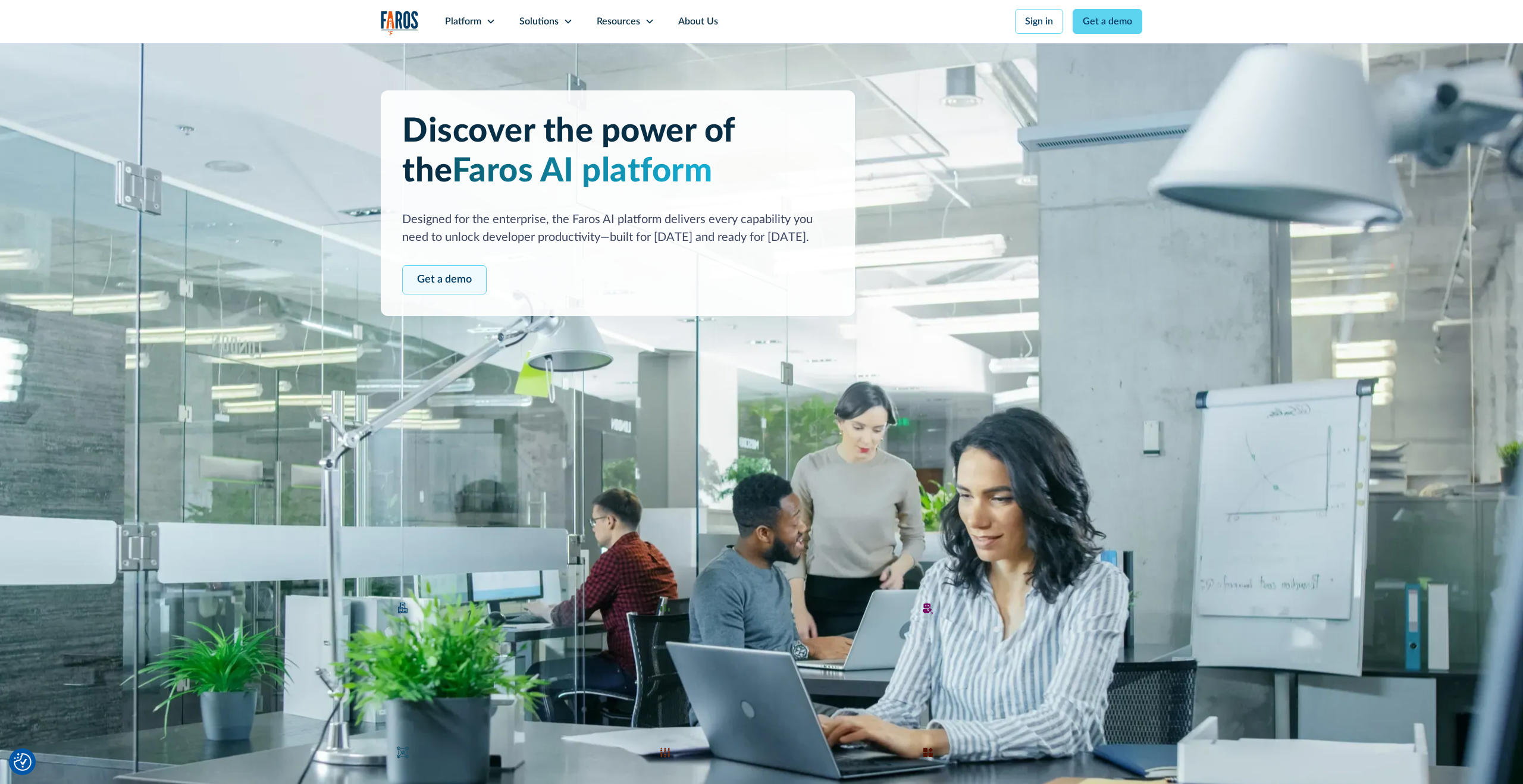
click at [448, 278] on link "Get a demo" at bounding box center [445, 280] width 85 height 29
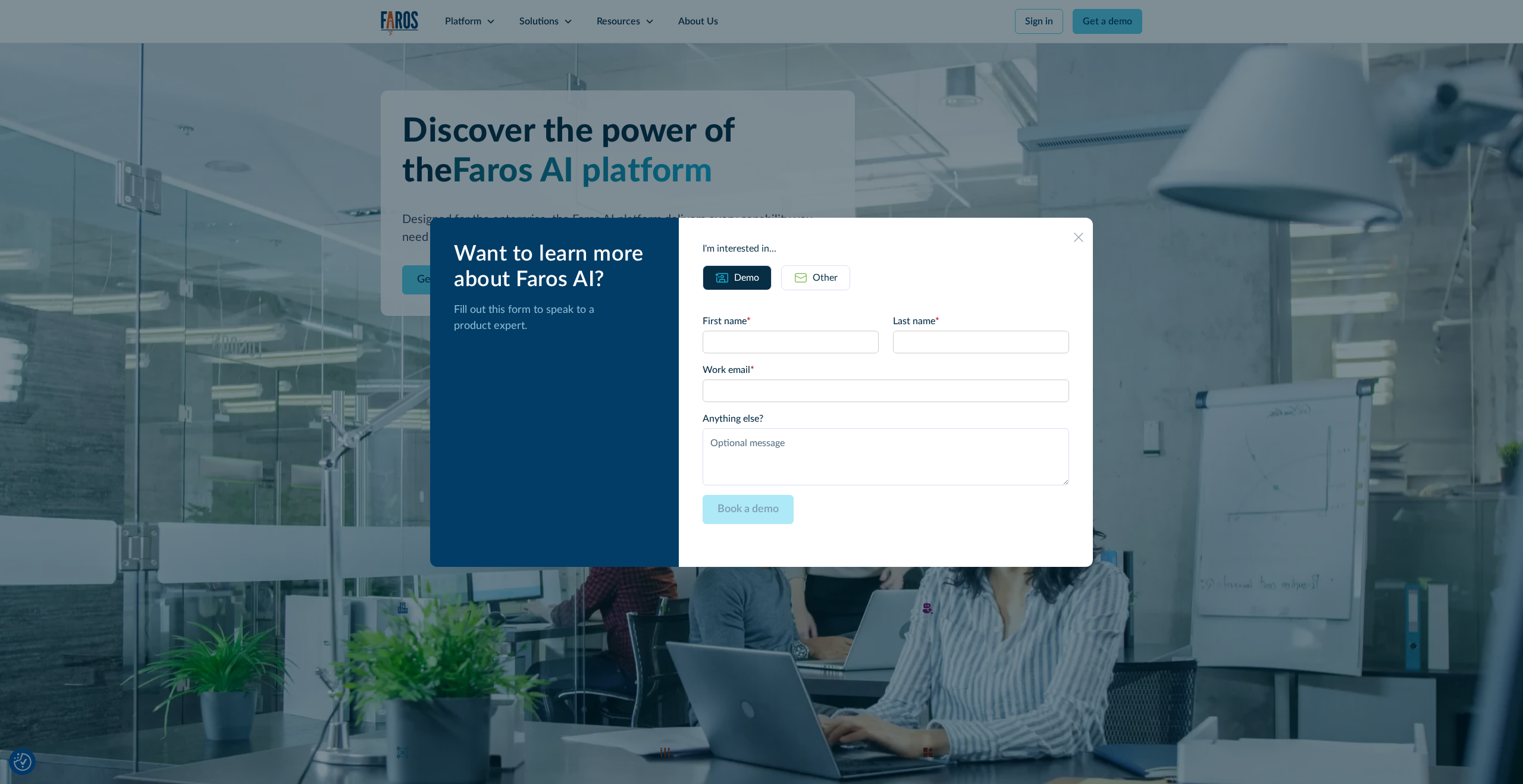
click at [1074, 236] on icon at bounding box center [1078, 237] width 10 height 10
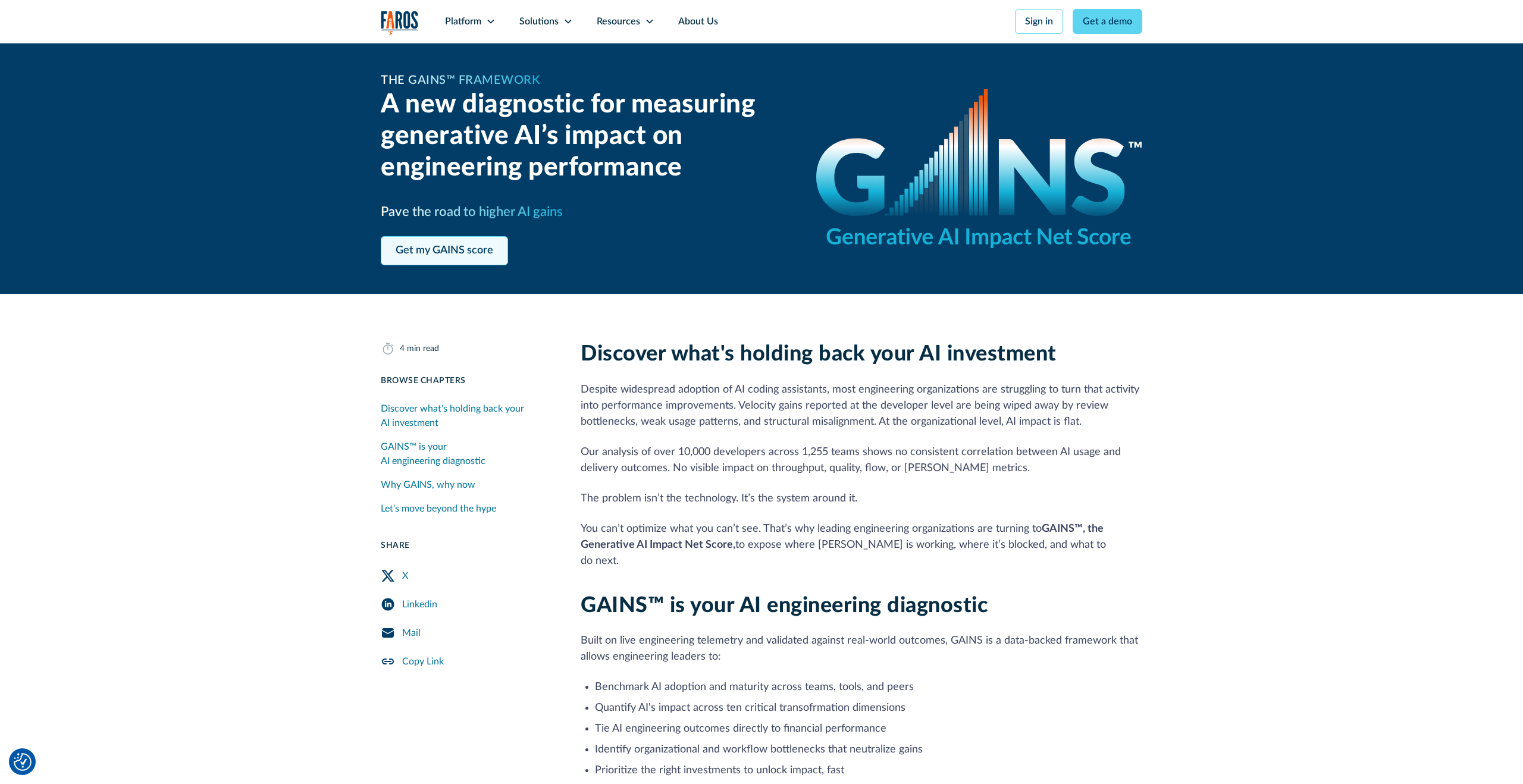
click at [436, 250] on link "Get my GAINS score" at bounding box center [444, 250] width 127 height 29
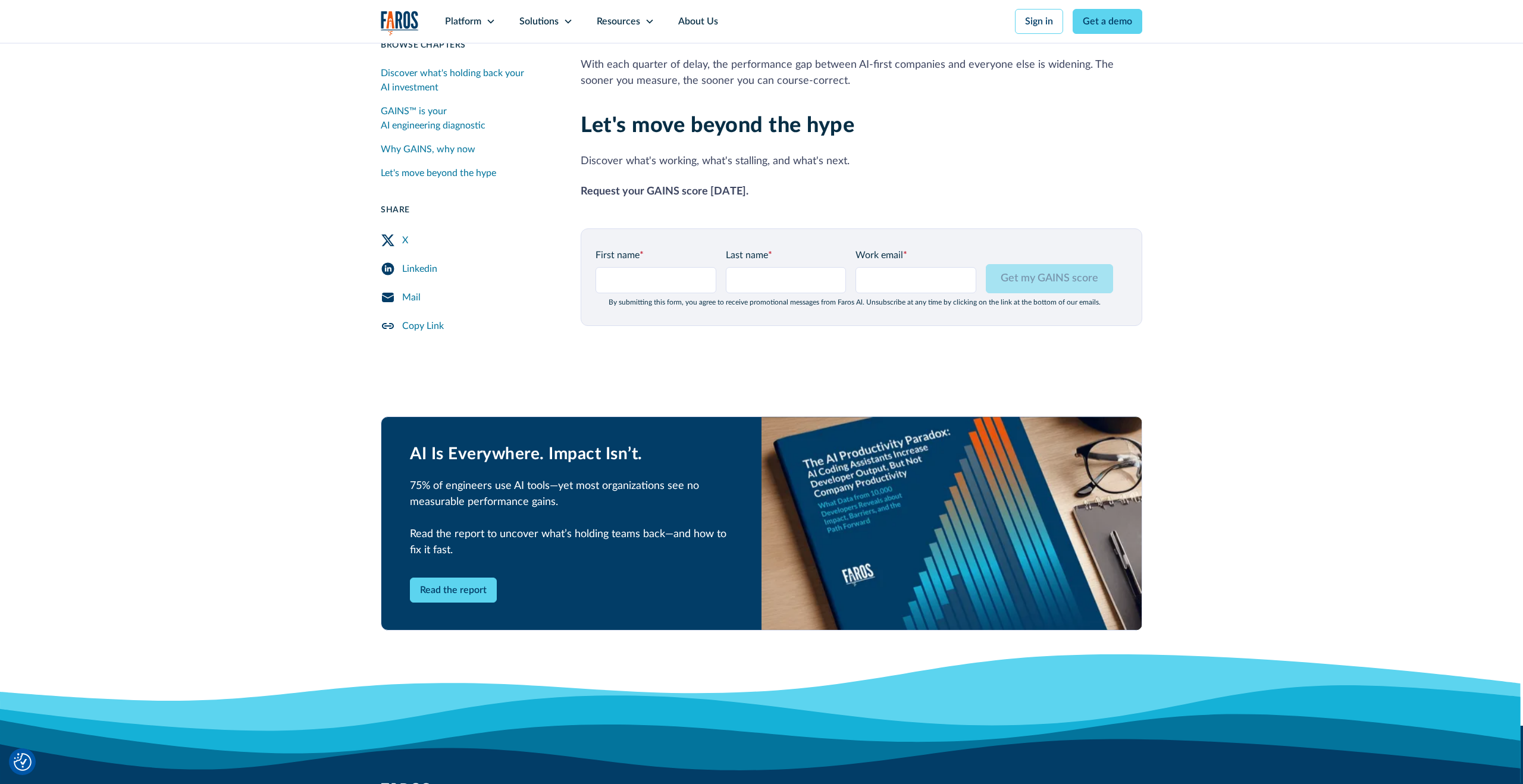
scroll to position [1413, 0]
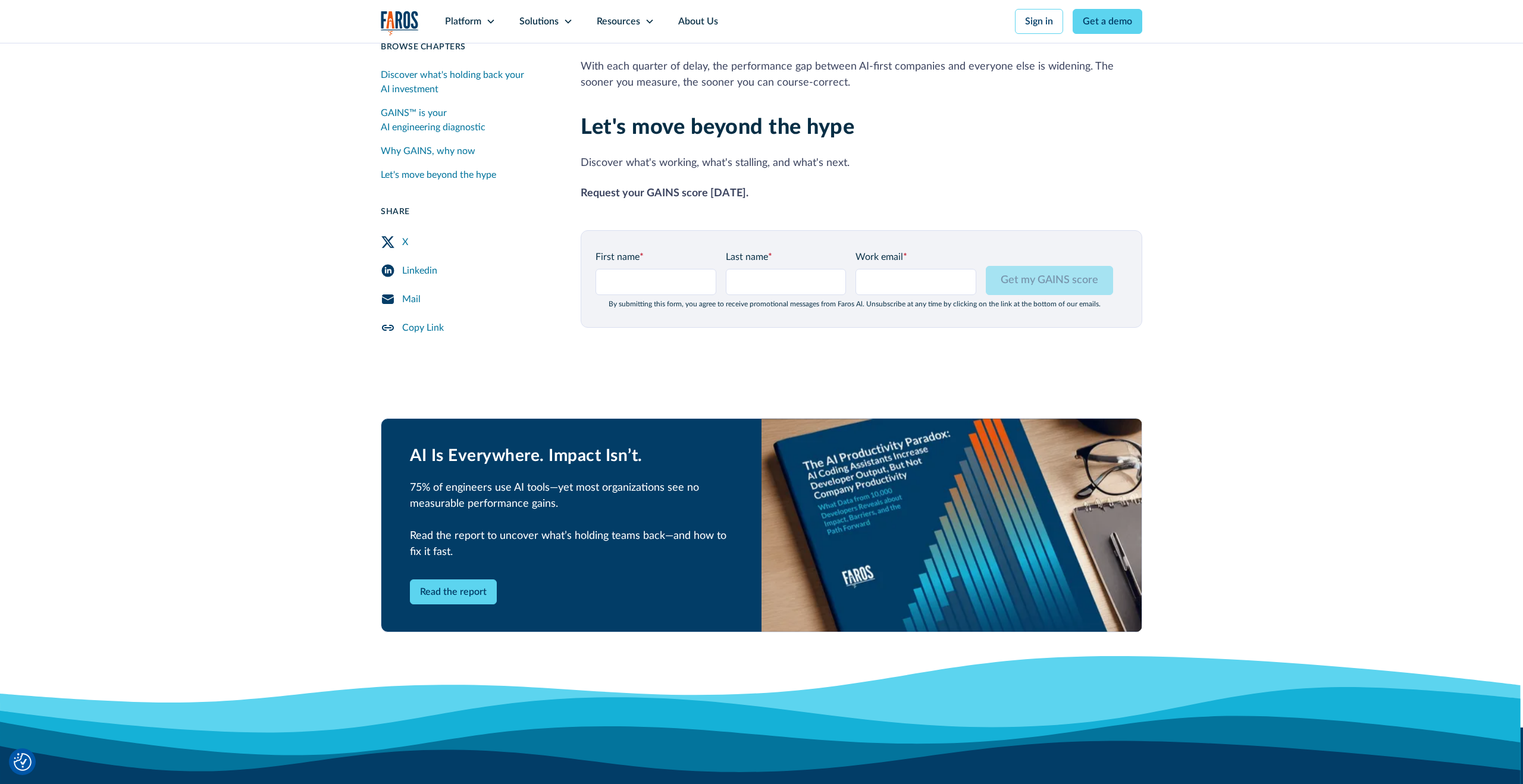
click at [664, 300] on div "By submitting this form, you agree to receive promotional messages from Faros A…" at bounding box center [855, 304] width 518 height 8
click at [773, 300] on div "By submitting this form, you agree to receive promotional messages from Faros A…" at bounding box center [855, 304] width 518 height 8
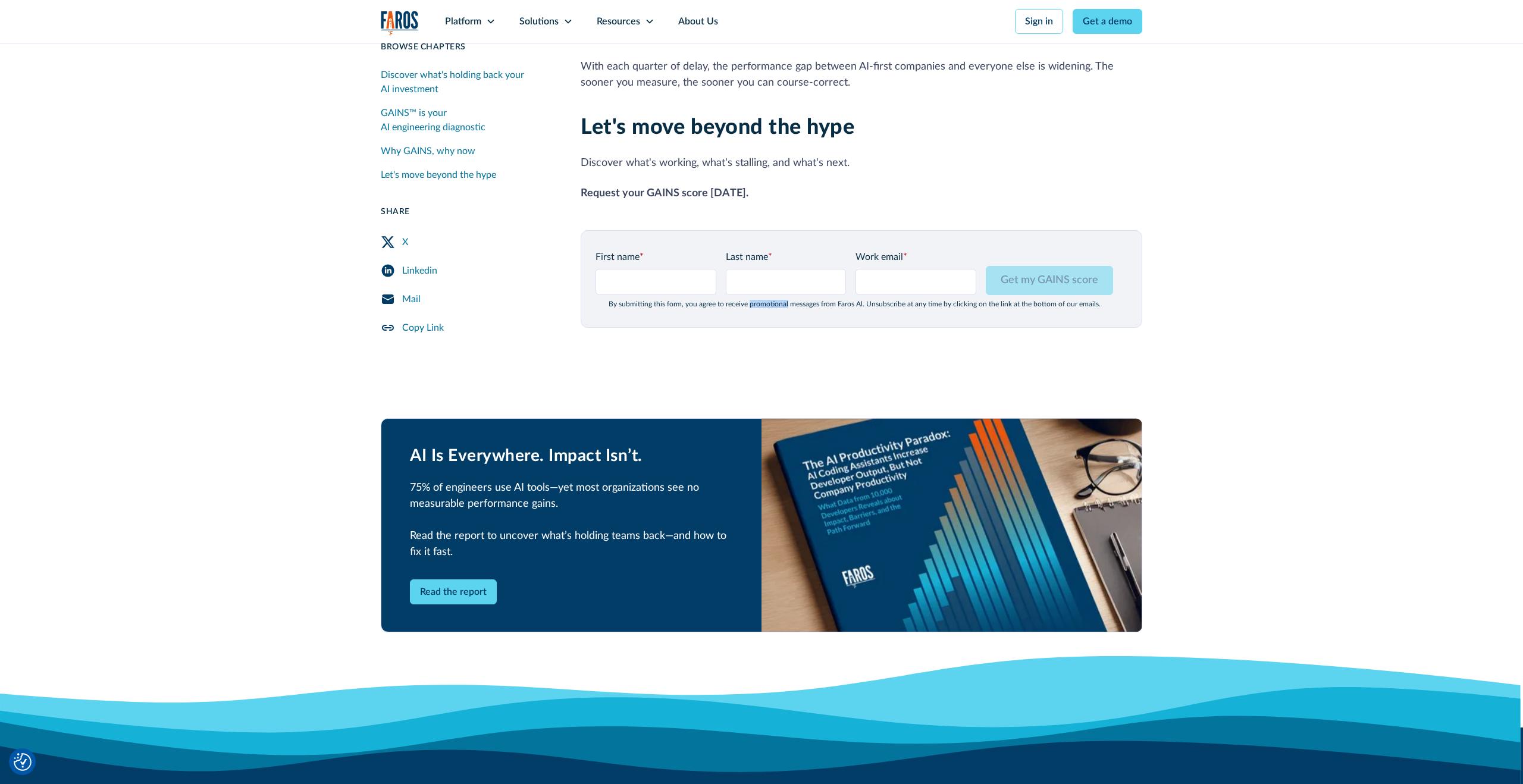
click at [773, 300] on div "By submitting this form, you agree to receive promotional messages from Faros A…" at bounding box center [855, 304] width 518 height 8
click at [755, 311] on div "First name * Last name * Work email * Please enter a valid business email addre…" at bounding box center [862, 279] width 562 height 98
click at [657, 292] on div "First name * Last name * Work email * Please enter a valid business email addre…" at bounding box center [862, 279] width 562 height 98
click at [660, 300] on div "By submitting this form, you agree to receive promotional messages from Faros A…" at bounding box center [855, 304] width 518 height 8
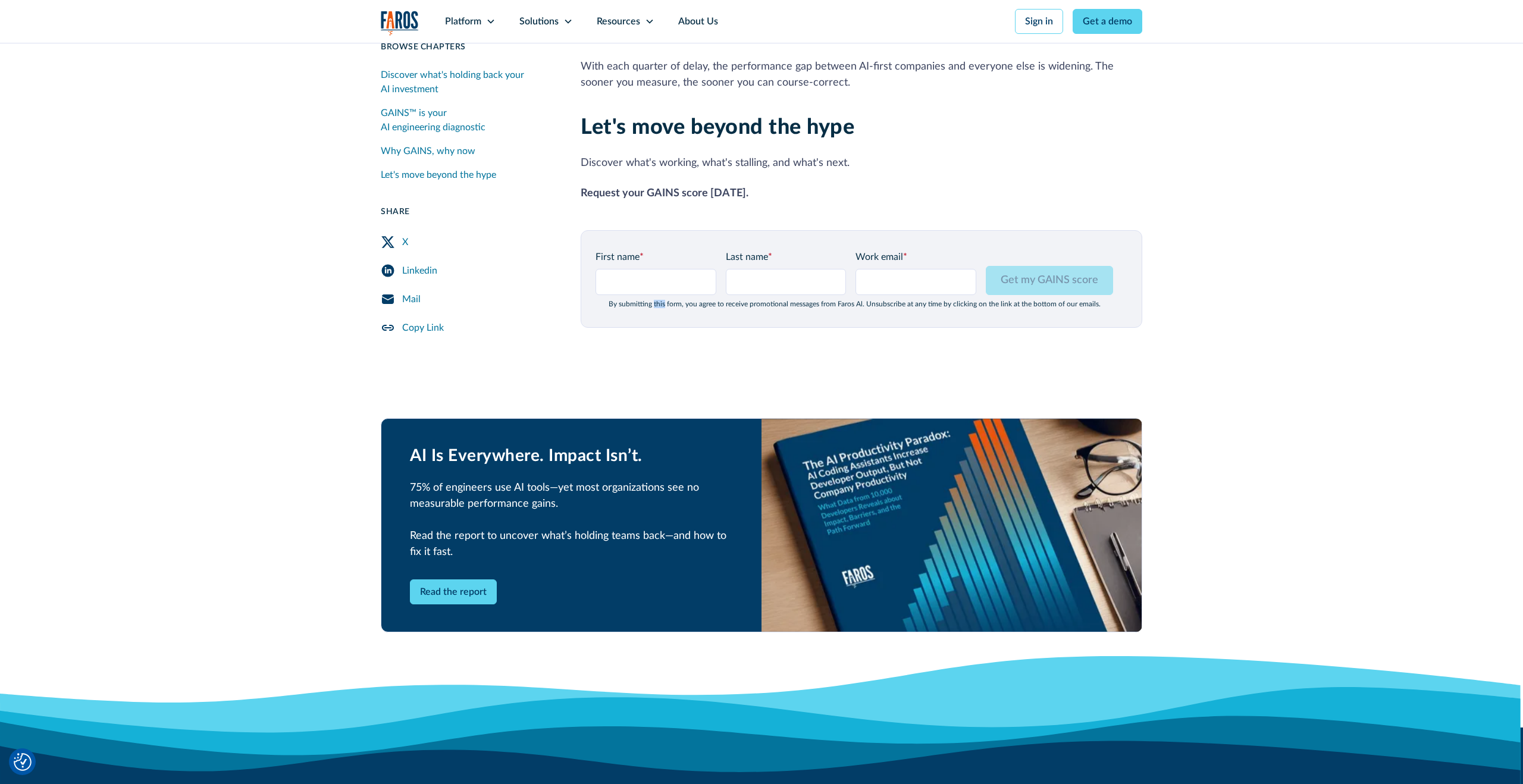
click at [660, 300] on div "By submitting this form, you agree to receive promotional messages from Faros A…" at bounding box center [855, 304] width 518 height 8
copy div "By submitting this form, you agree to receive promotional messages from Faros A…"
click at [962, 230] on div "First name * Last name * Work email * Please enter a valid business email addre…" at bounding box center [862, 279] width 562 height 98
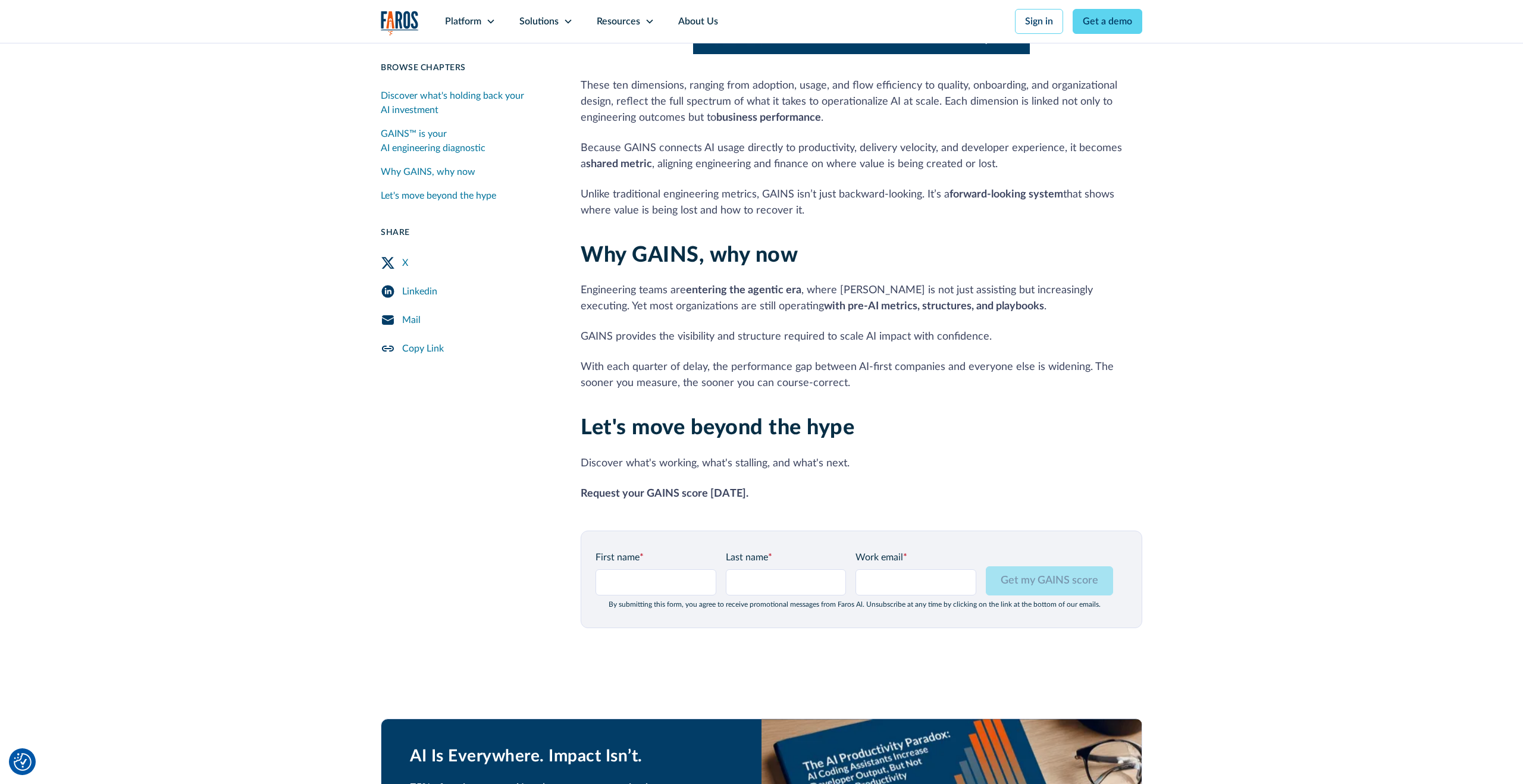
scroll to position [1122, 0]
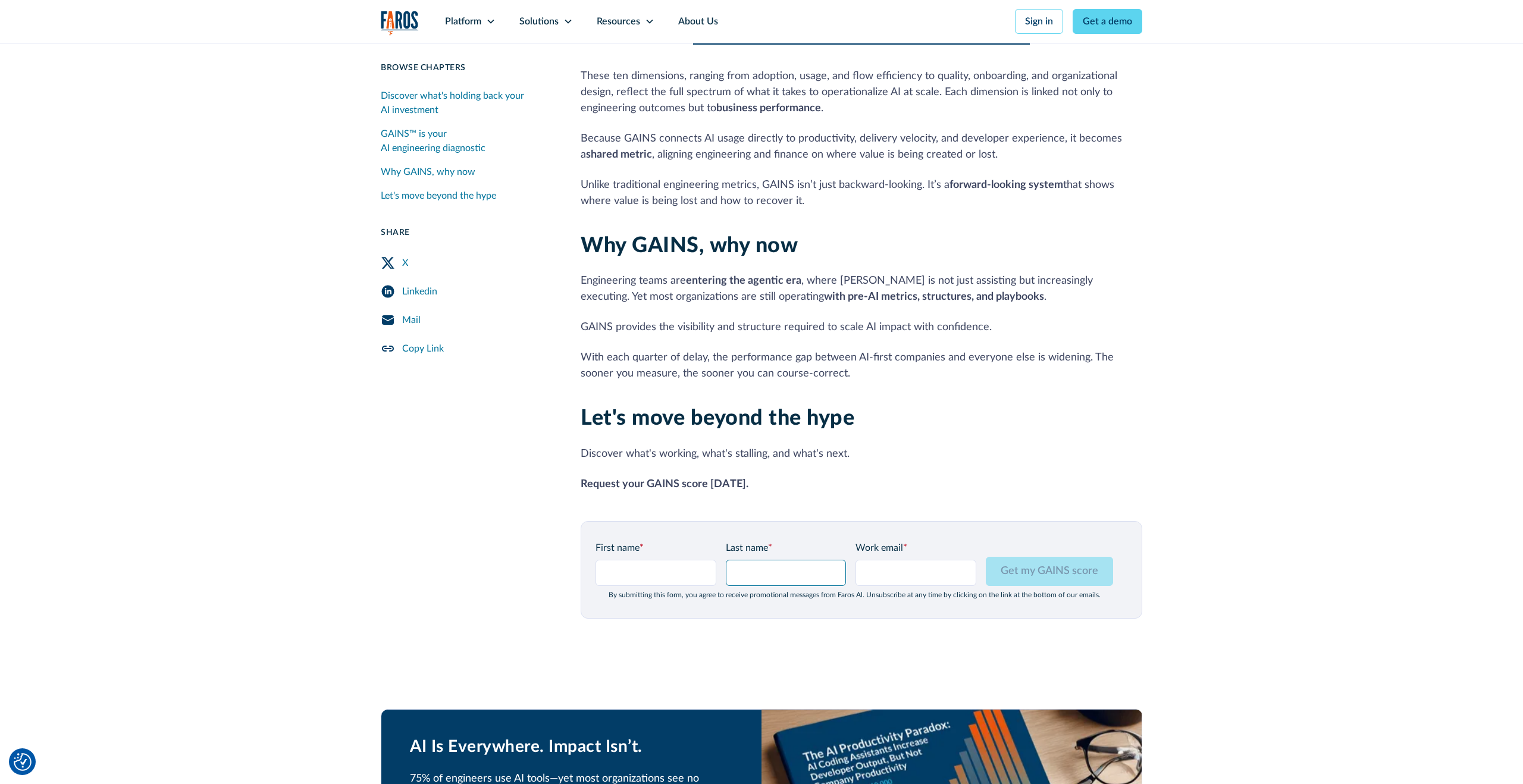
click at [752, 560] on input "Last name *" at bounding box center [786, 573] width 121 height 26
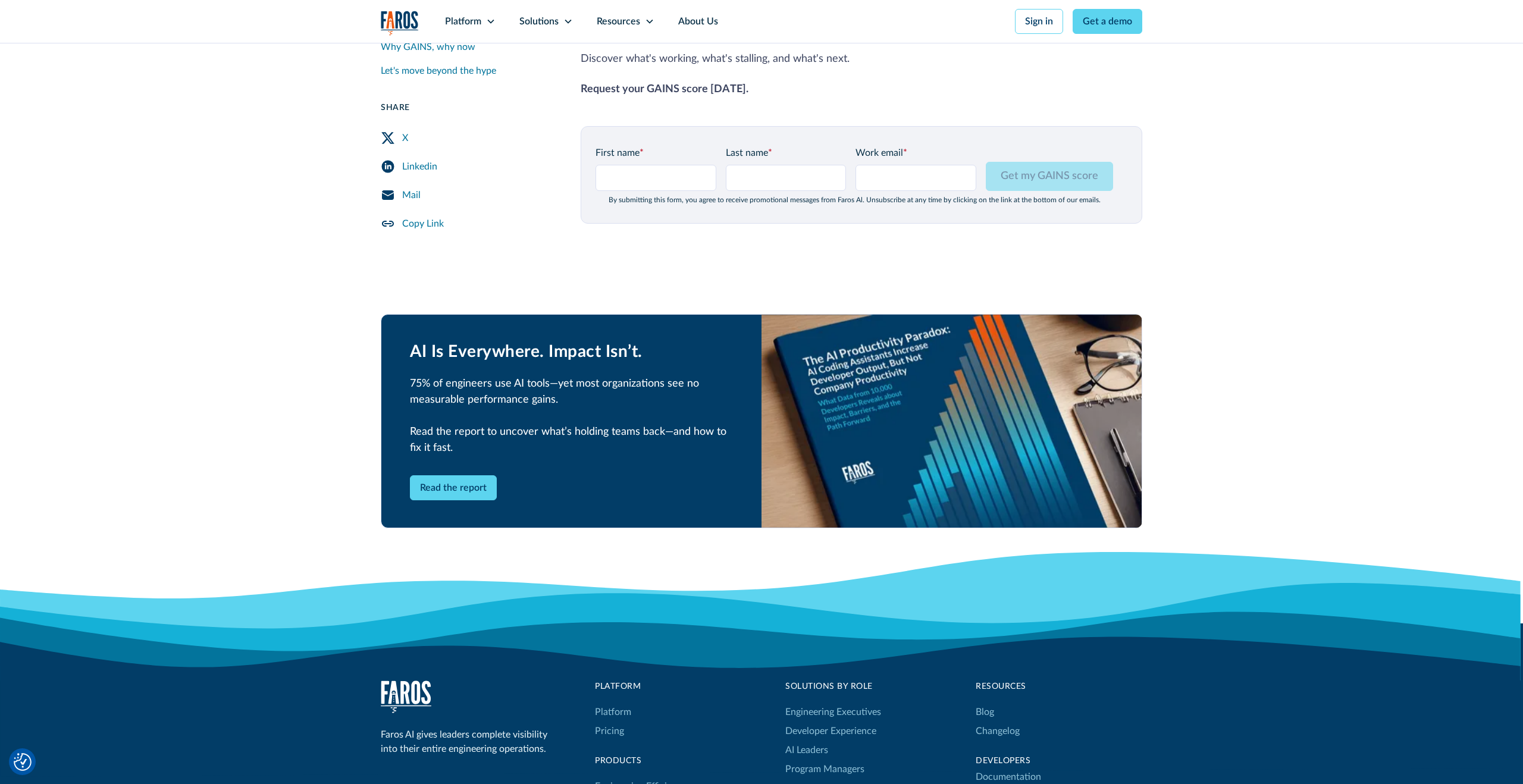
scroll to position [1518, 0]
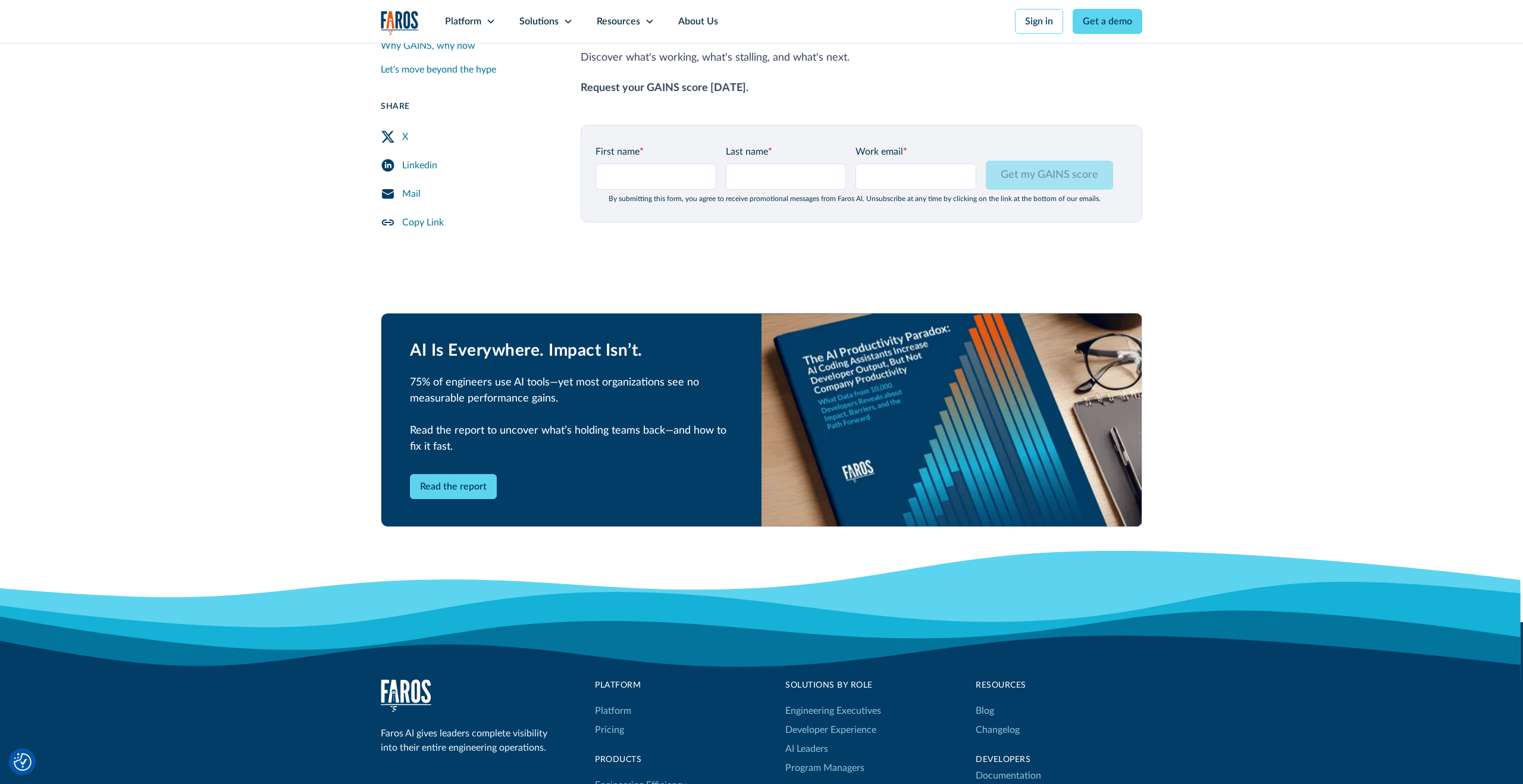
click at [733, 194] on div "By submitting this form, you agree to receive promotional messages from Faros A…" at bounding box center [855, 198] width 518 height 8
copy div "By submitting this form, you agree to receive promotional messages from Faros A…"
